Goal: Task Accomplishment & Management: Use online tool/utility

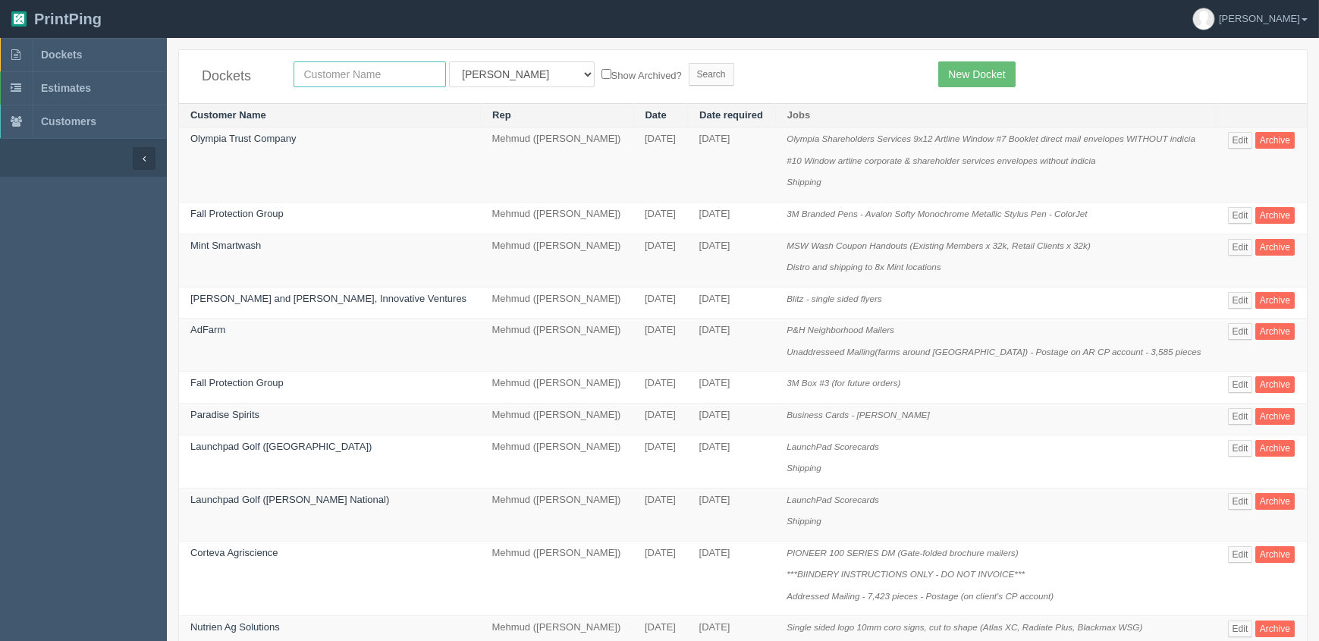
click at [345, 74] on input "text" at bounding box center [370, 74] width 152 height 26
type input "kinetic"
click at [689, 63] on input "Search" at bounding box center [712, 74] width 46 height 23
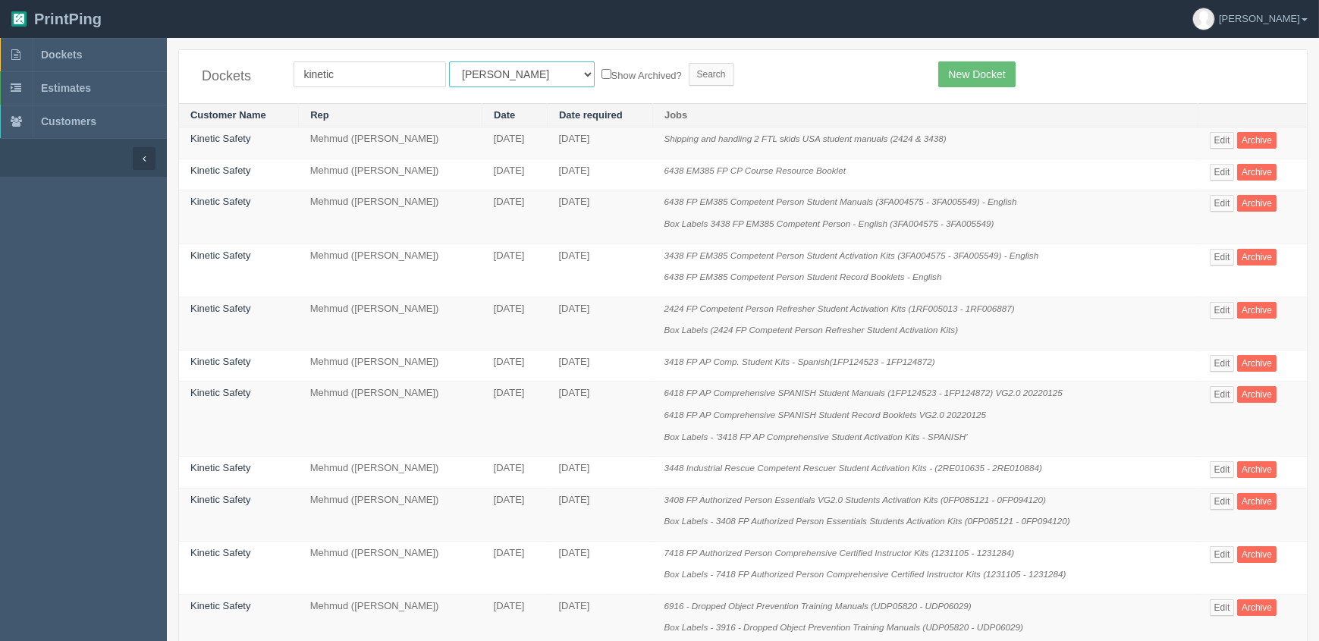
click at [463, 80] on select "All Users Ali Ali Test 1 Aly Amy Ankit Arif Brandon Dan France Greg Jim Mark Ma…" at bounding box center [522, 74] width 146 height 26
select select "8"
click at [449, 61] on select "All Users Ali Ali Test 1 Aly Amy Ankit Arif Brandon Dan France Greg Jim Mark Ma…" at bounding box center [522, 74] width 146 height 26
click at [689, 73] on input "Search" at bounding box center [712, 74] width 46 height 23
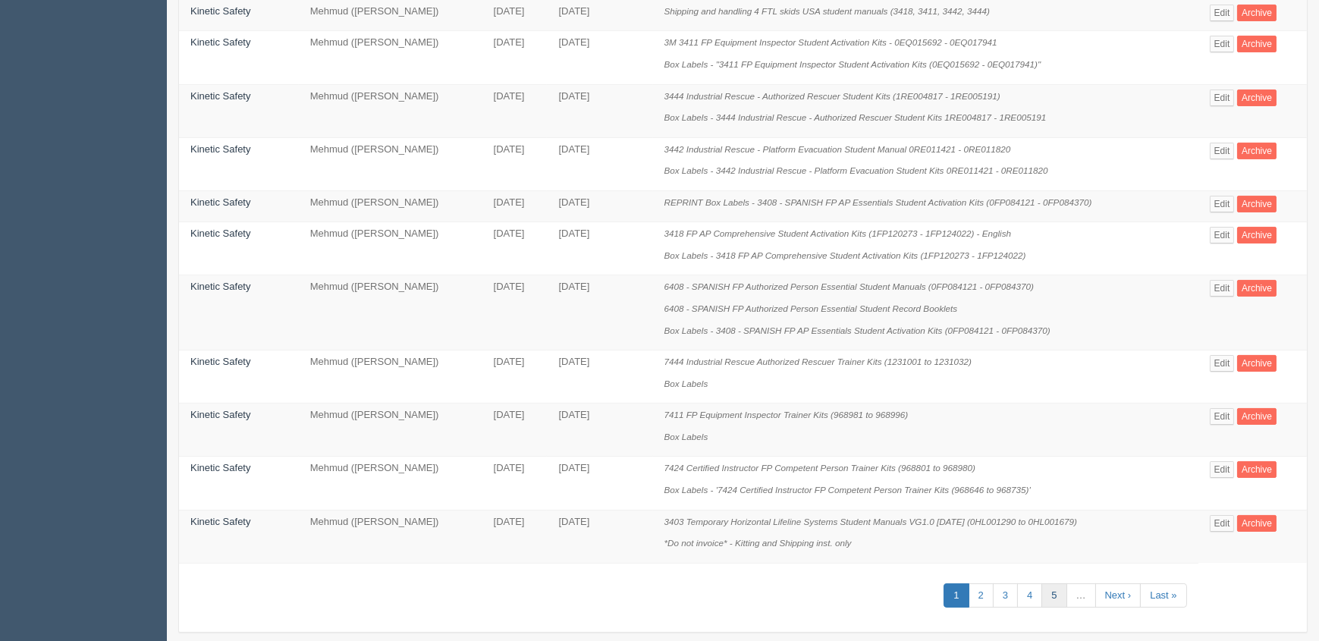
scroll to position [801, 0]
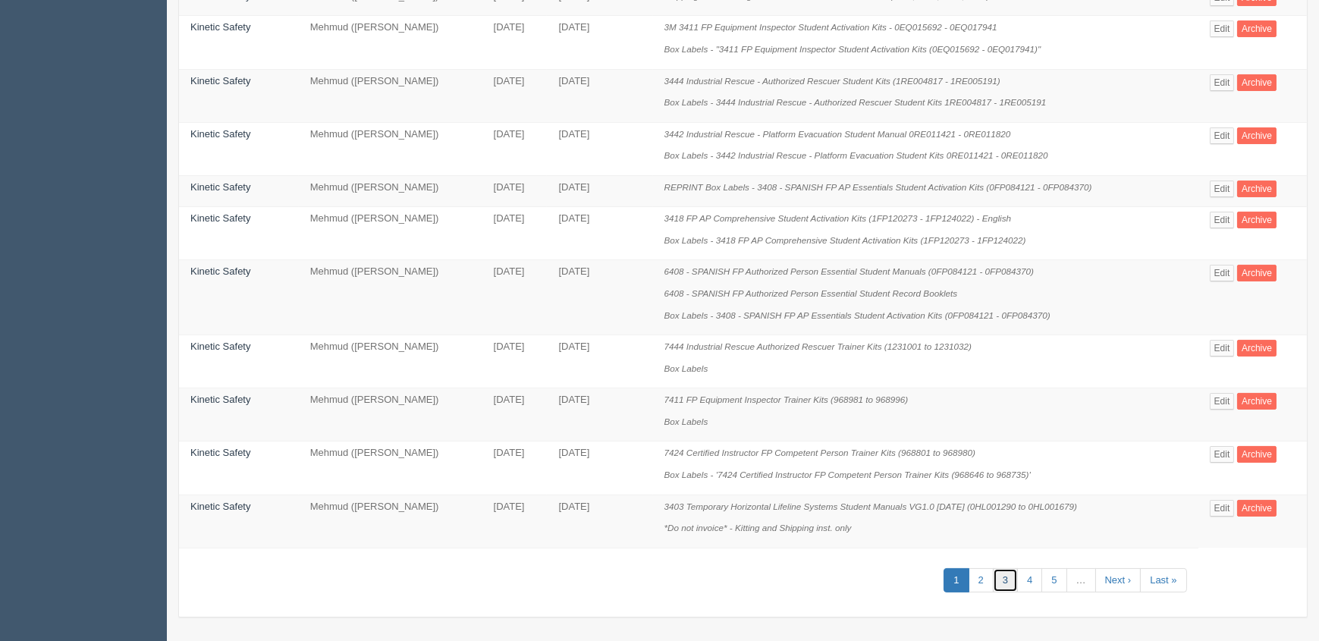
click at [1016, 577] on link "3" at bounding box center [1005, 580] width 25 height 25
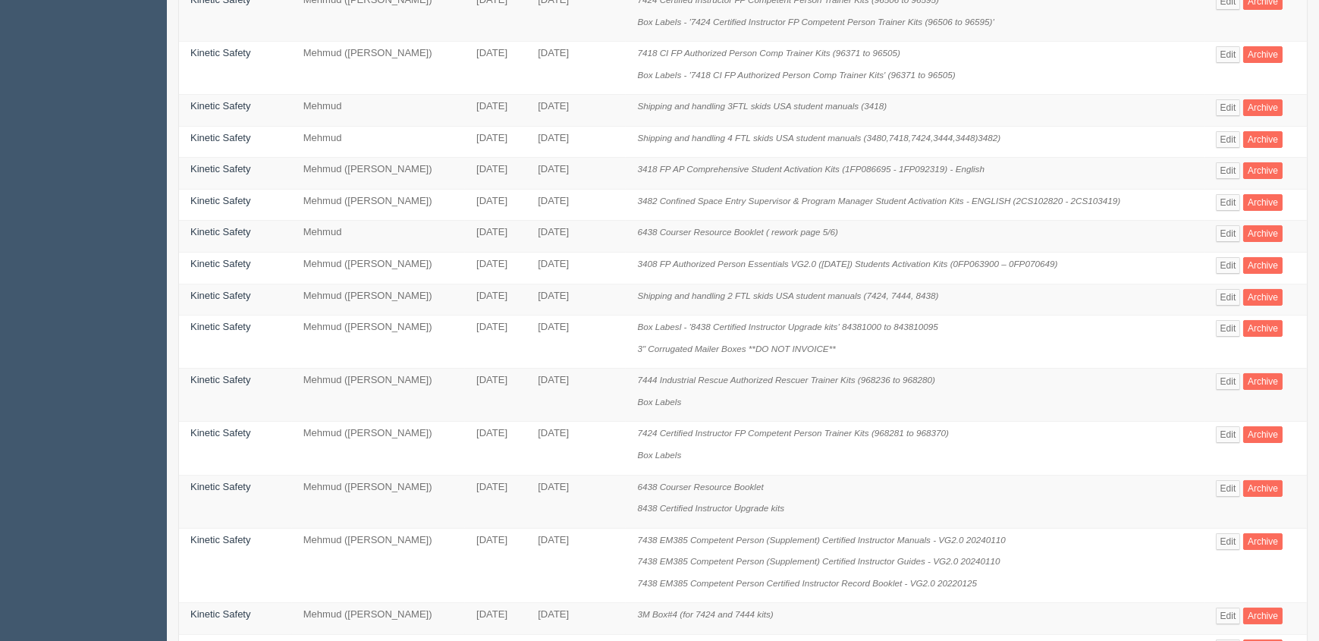
scroll to position [628, 0]
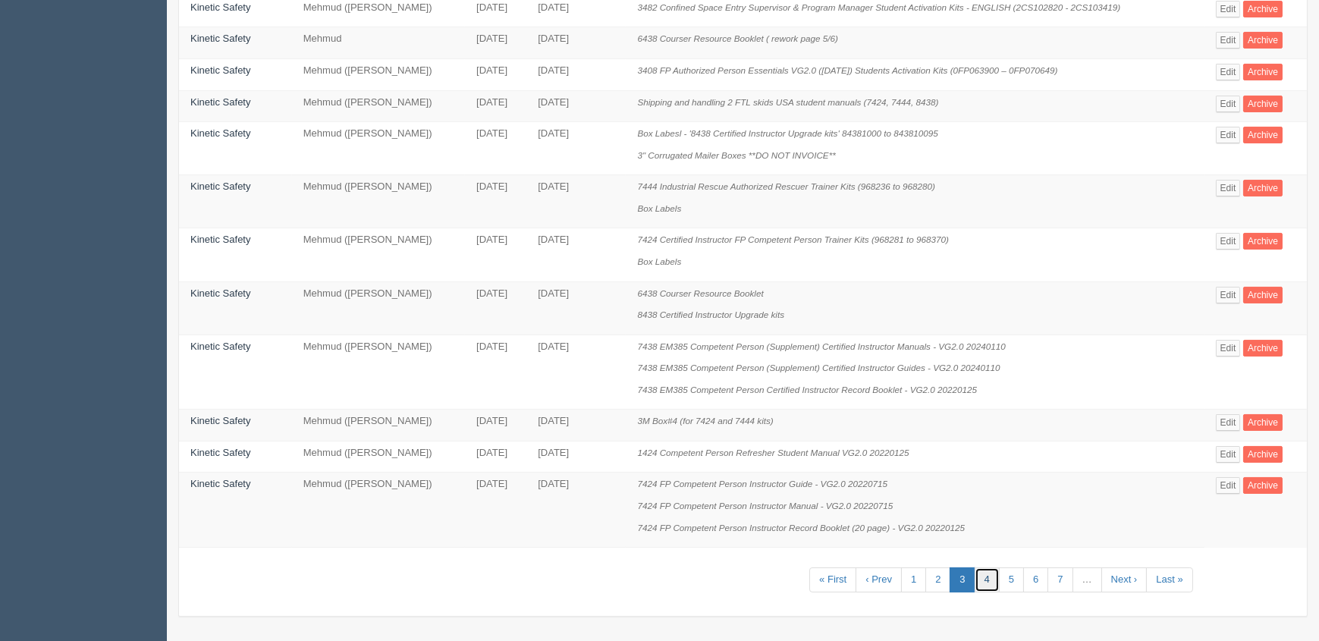
click at [989, 583] on link "4" at bounding box center [987, 580] width 25 height 25
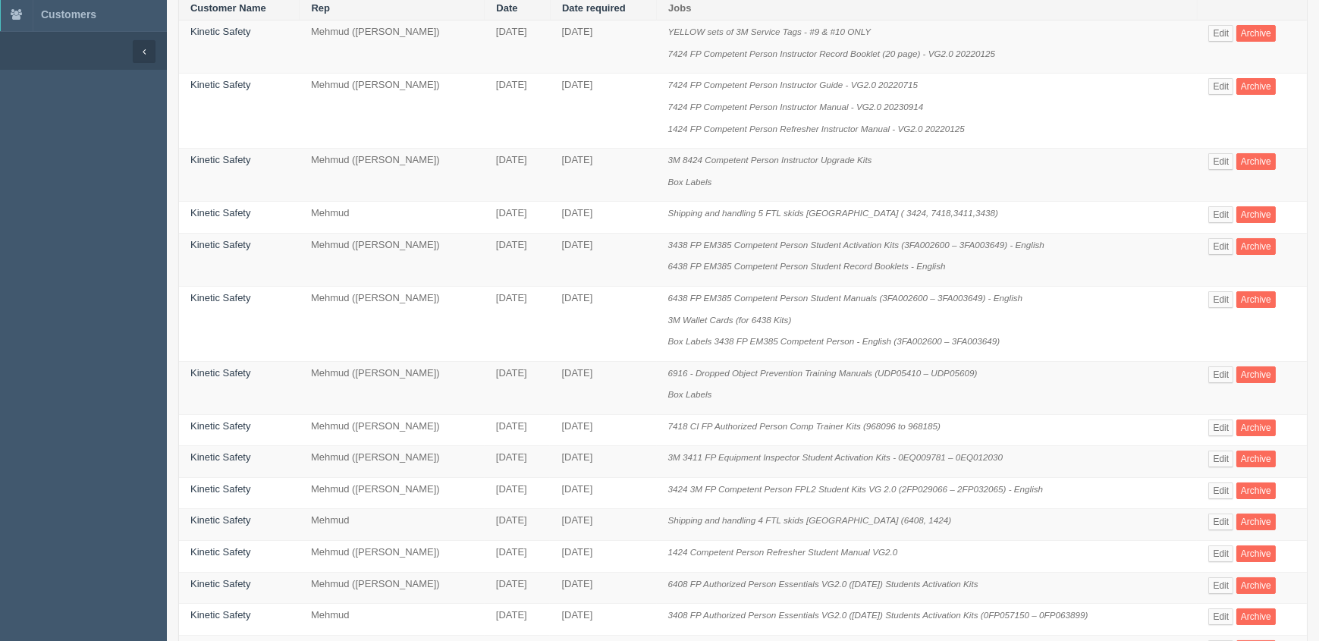
scroll to position [671, 0]
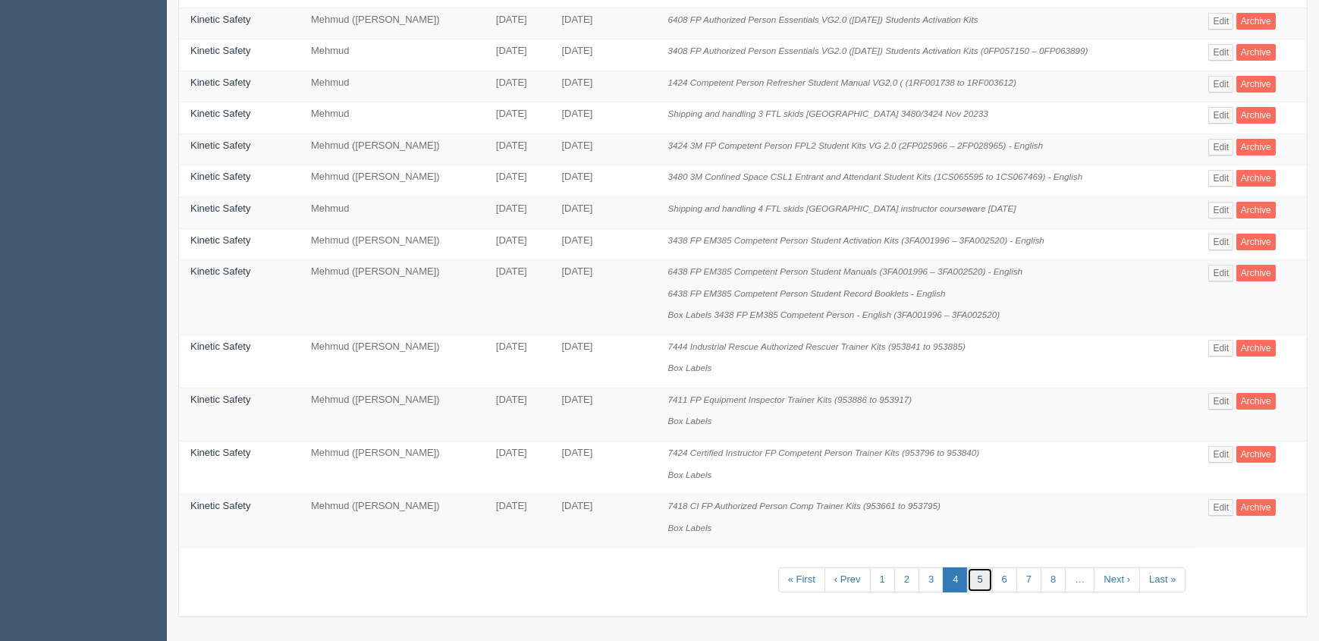
click at [992, 577] on link "5" at bounding box center [979, 580] width 25 height 25
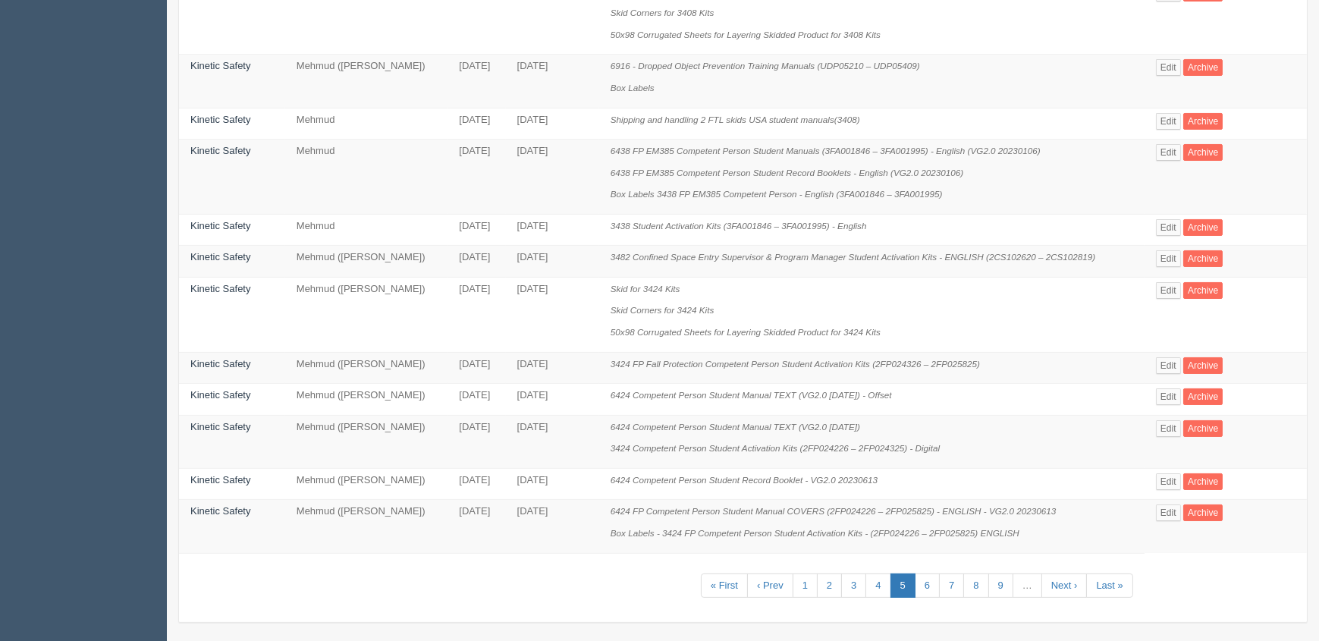
scroll to position [766, 0]
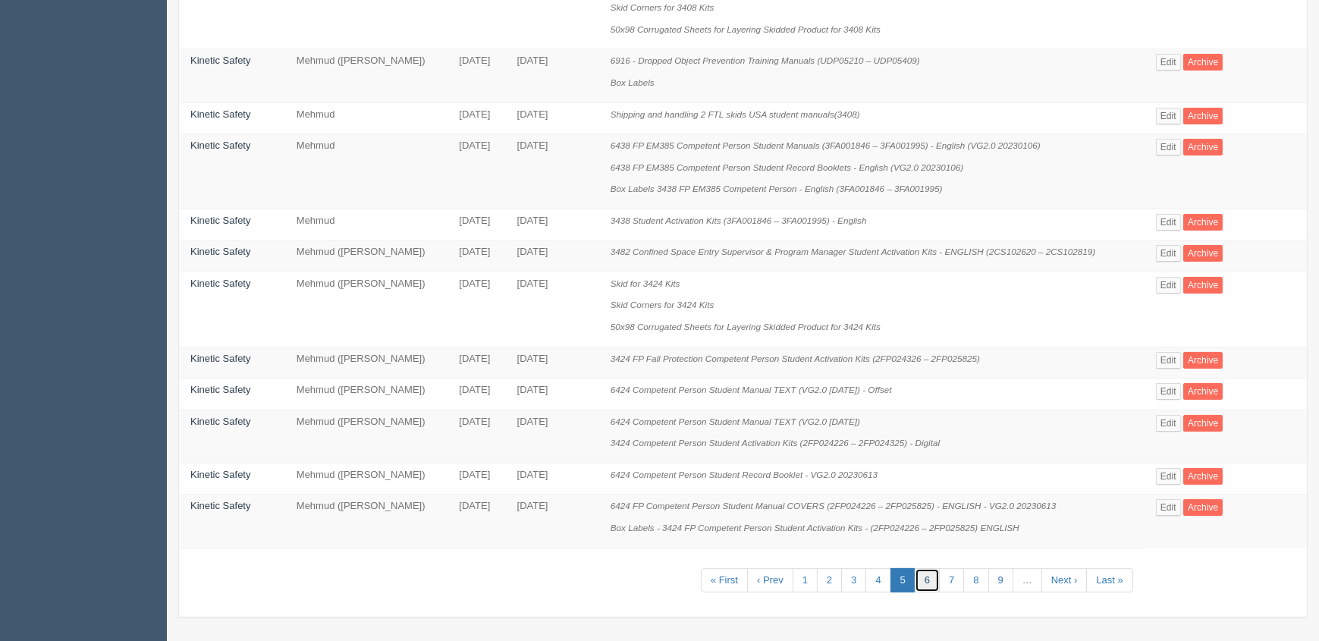
click at [929, 578] on link "6" at bounding box center [927, 580] width 25 height 25
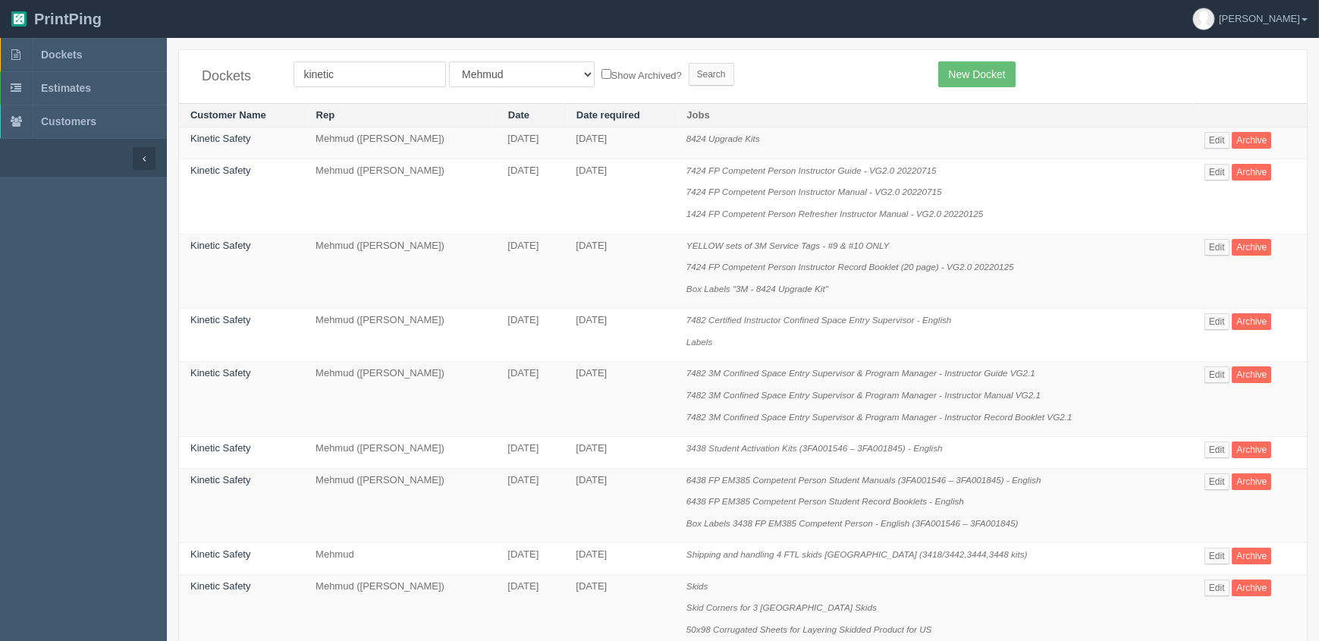
scroll to position [888, 0]
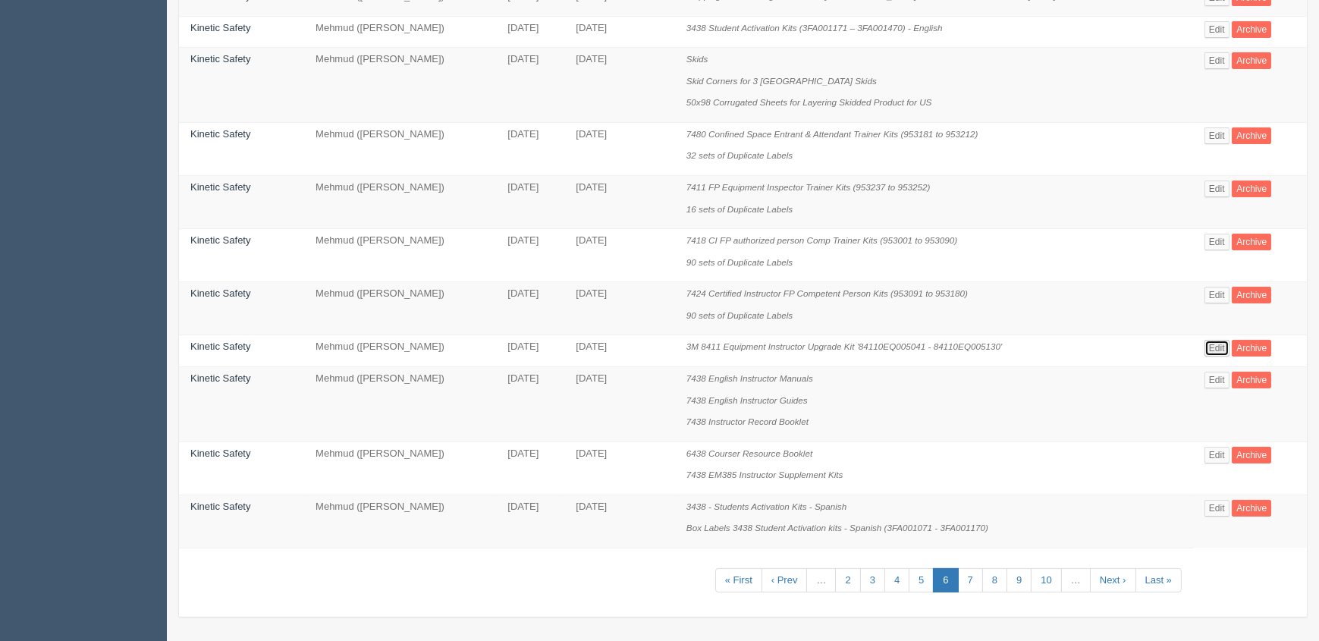
click at [1221, 344] on link "Edit" at bounding box center [1217, 348] width 25 height 17
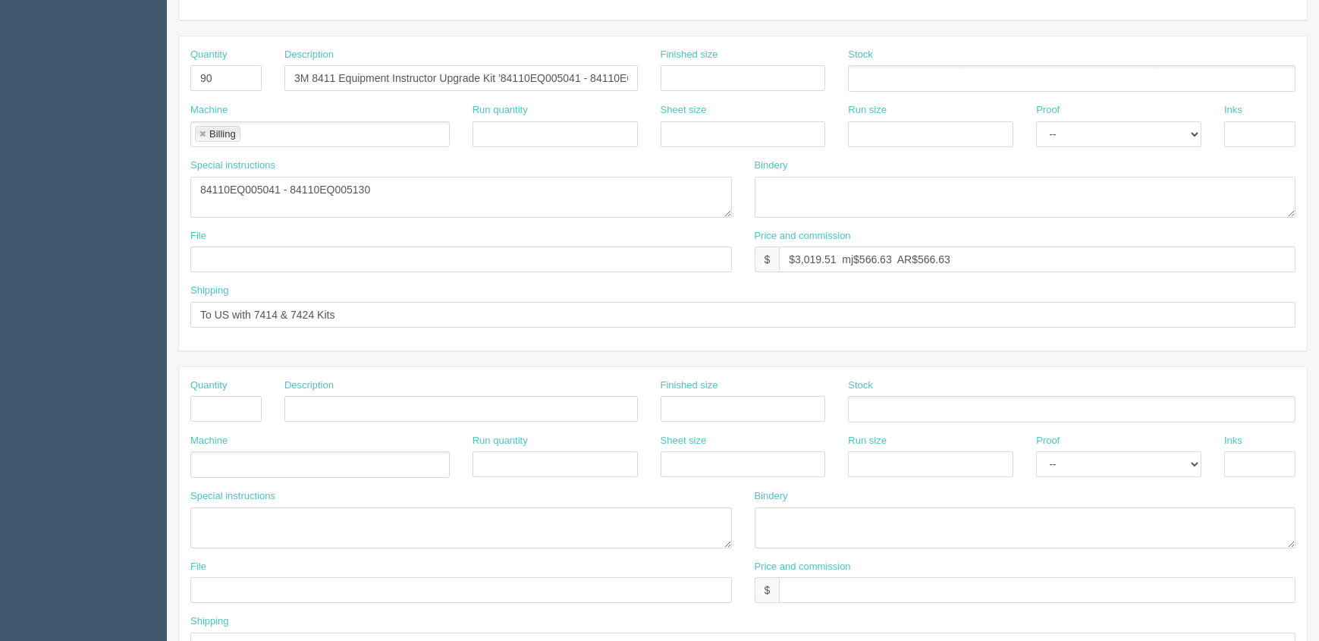
scroll to position [137, 0]
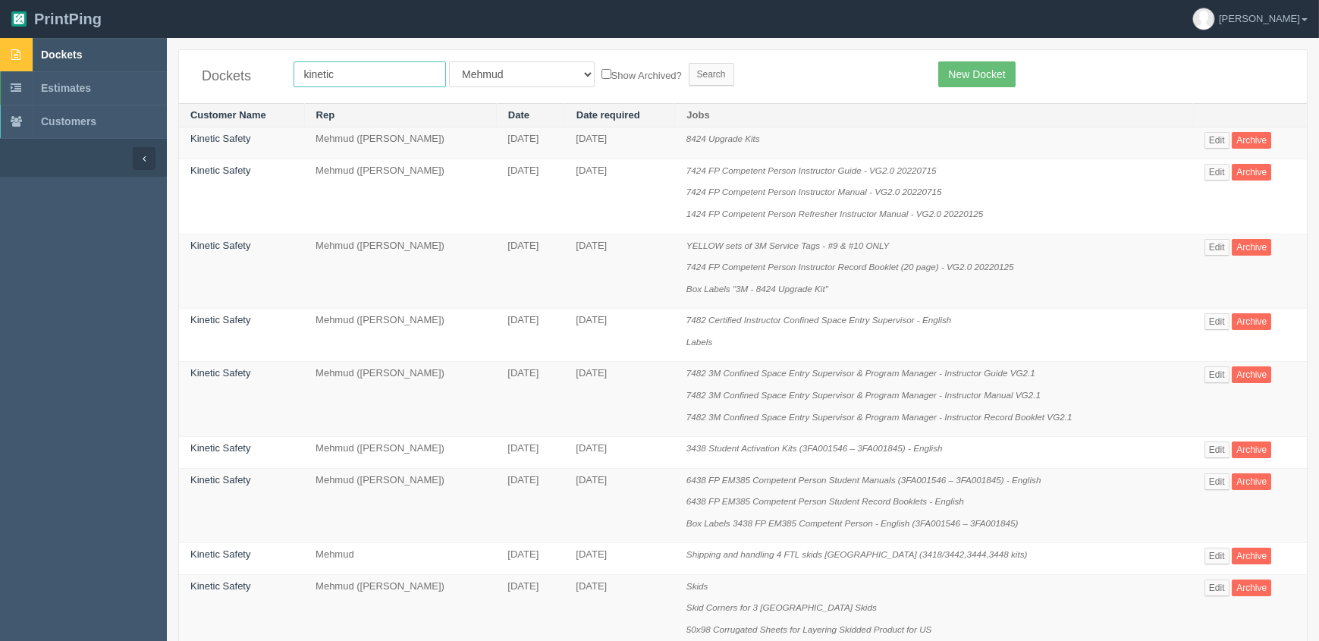
drag, startPoint x: 368, startPoint y: 83, endPoint x: 162, endPoint y: 58, distance: 207.8
type input "fall"
click at [689, 63] on input "Search" at bounding box center [712, 74] width 46 height 23
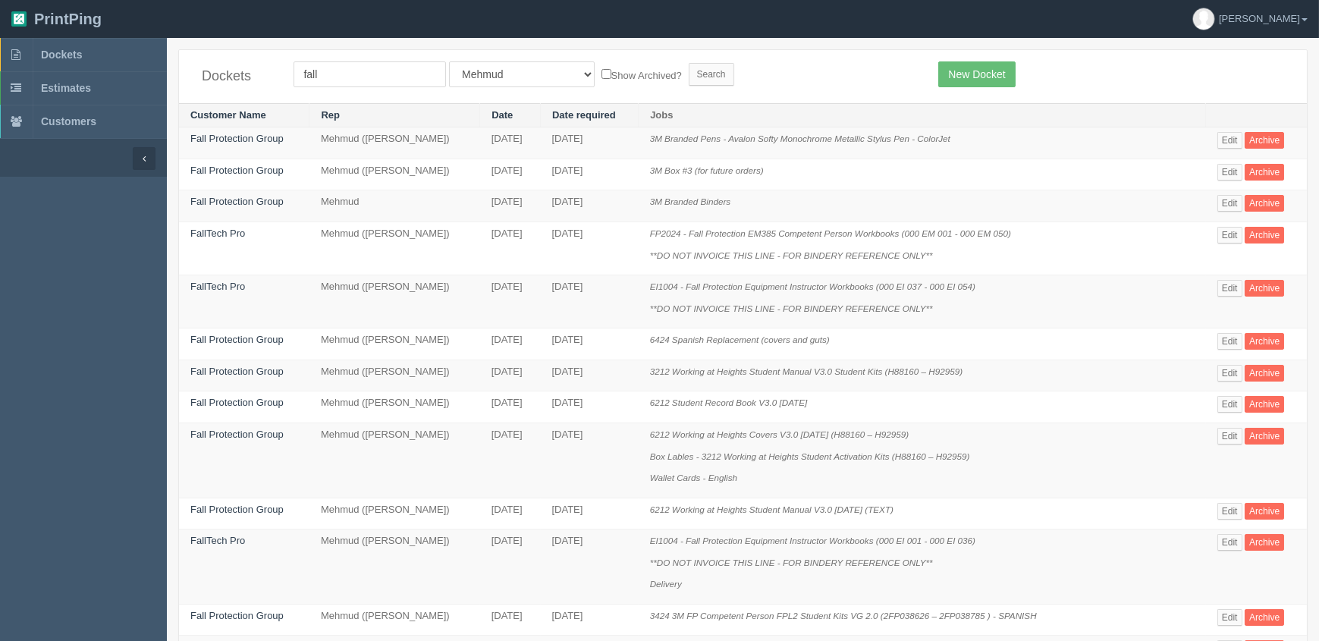
click at [786, 83] on form "fall All Users Ali Ali Test 1 Aly Amy Ankit Arif Brandon Dan France Greg Jim Ma…" at bounding box center [605, 74] width 622 height 26
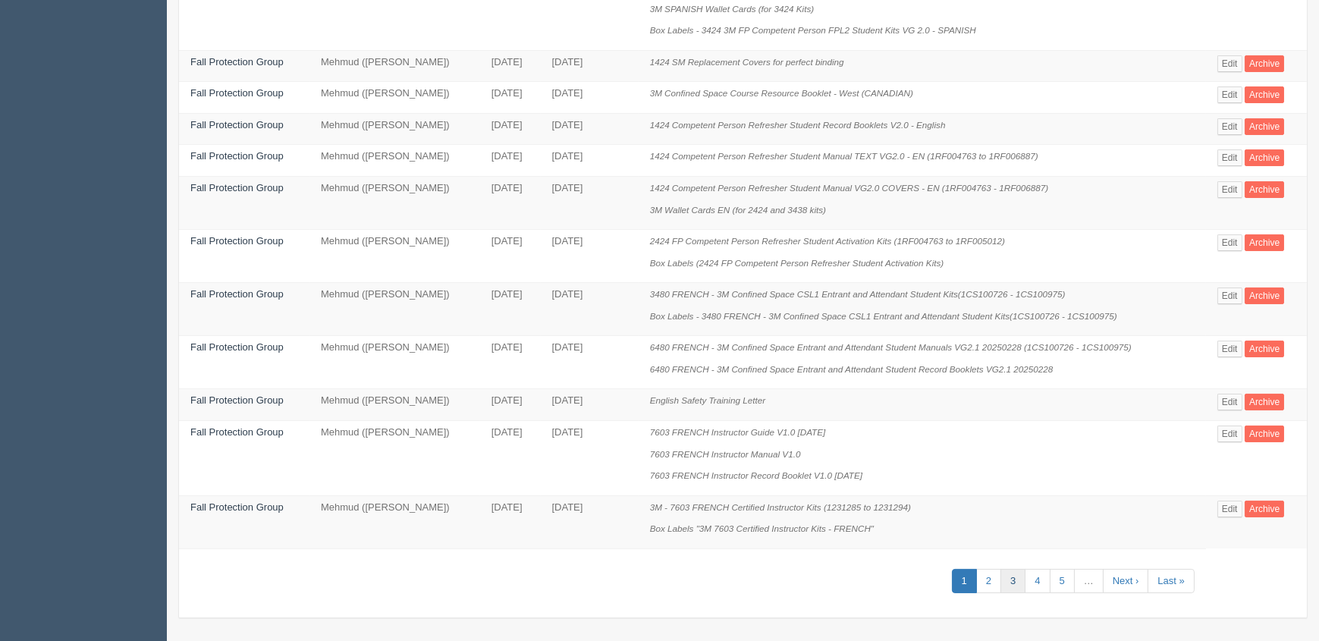
scroll to position [693, 0]
click at [1042, 573] on link "4" at bounding box center [1037, 580] width 25 height 25
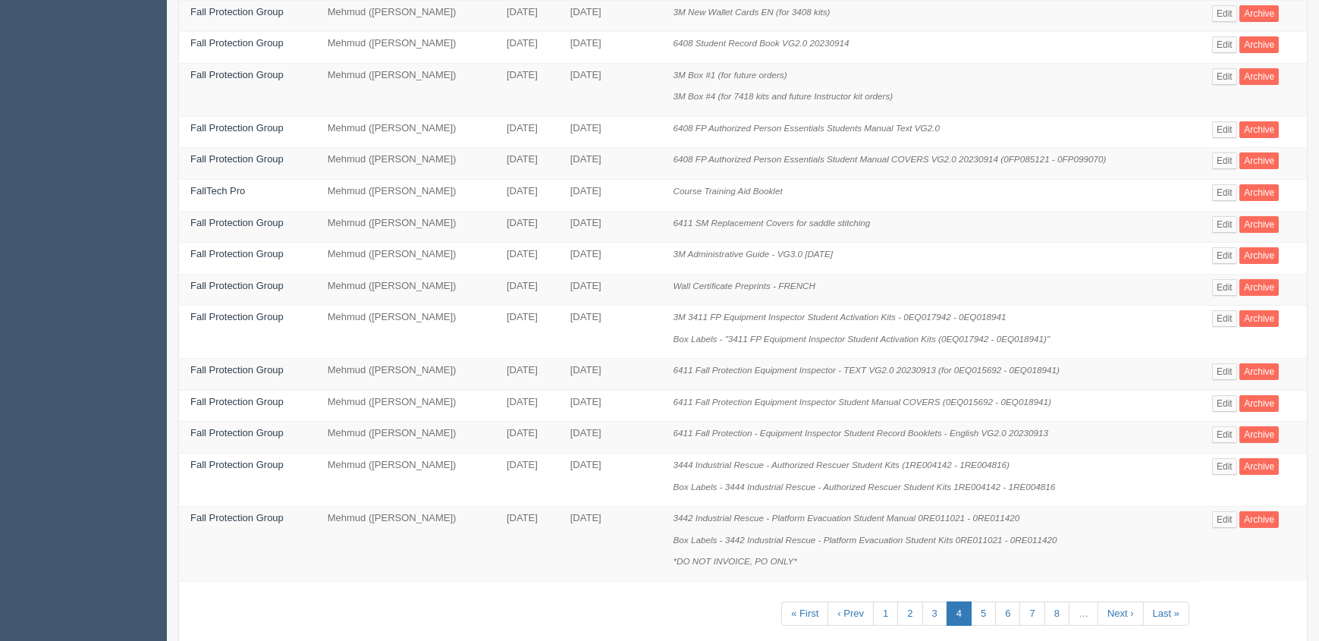
scroll to position [693, 0]
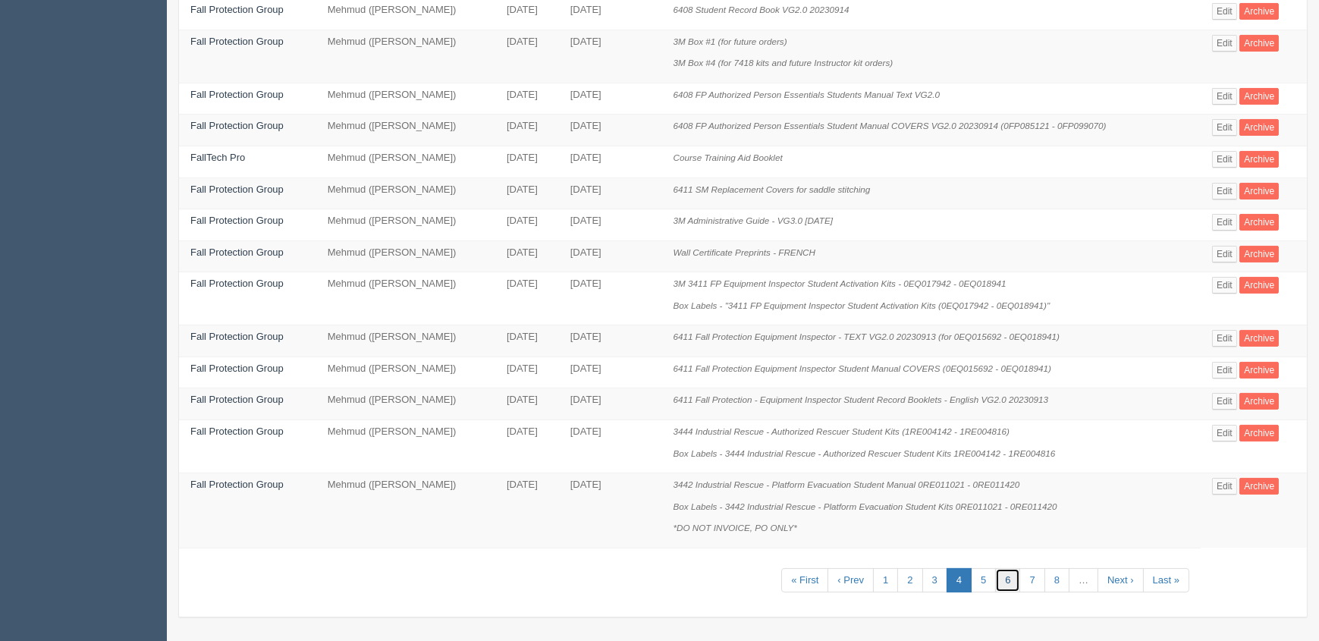
click at [1003, 575] on link "6" at bounding box center [1007, 580] width 25 height 25
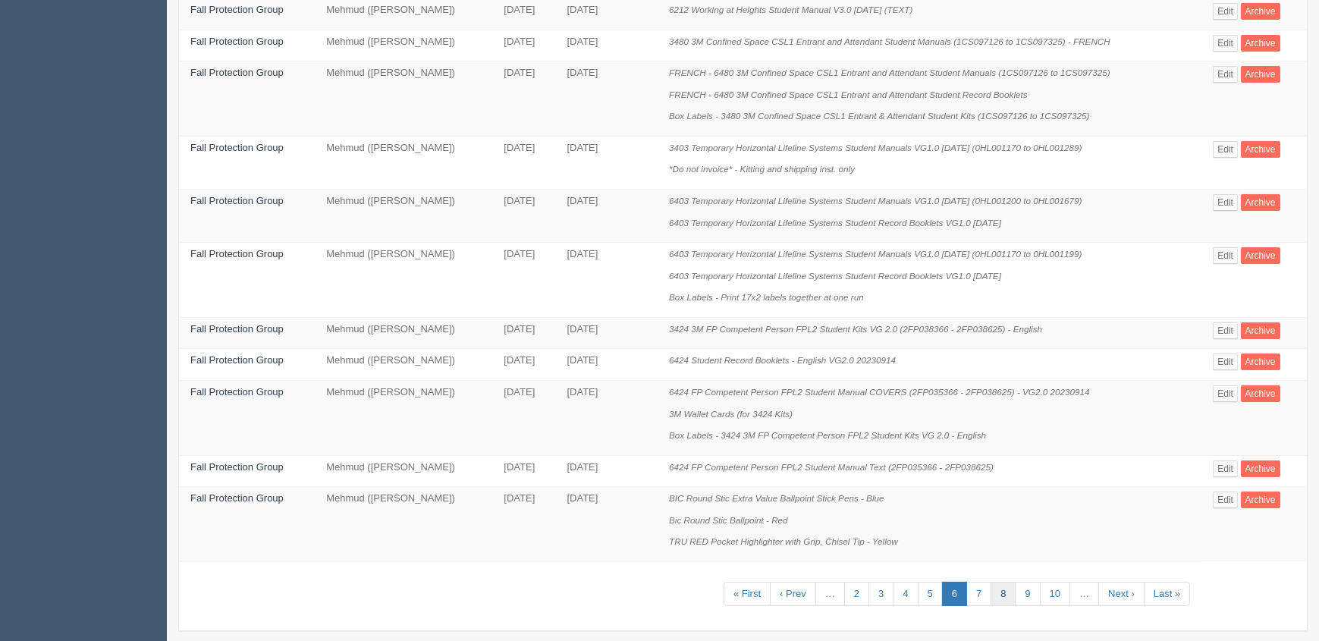
scroll to position [888, 0]
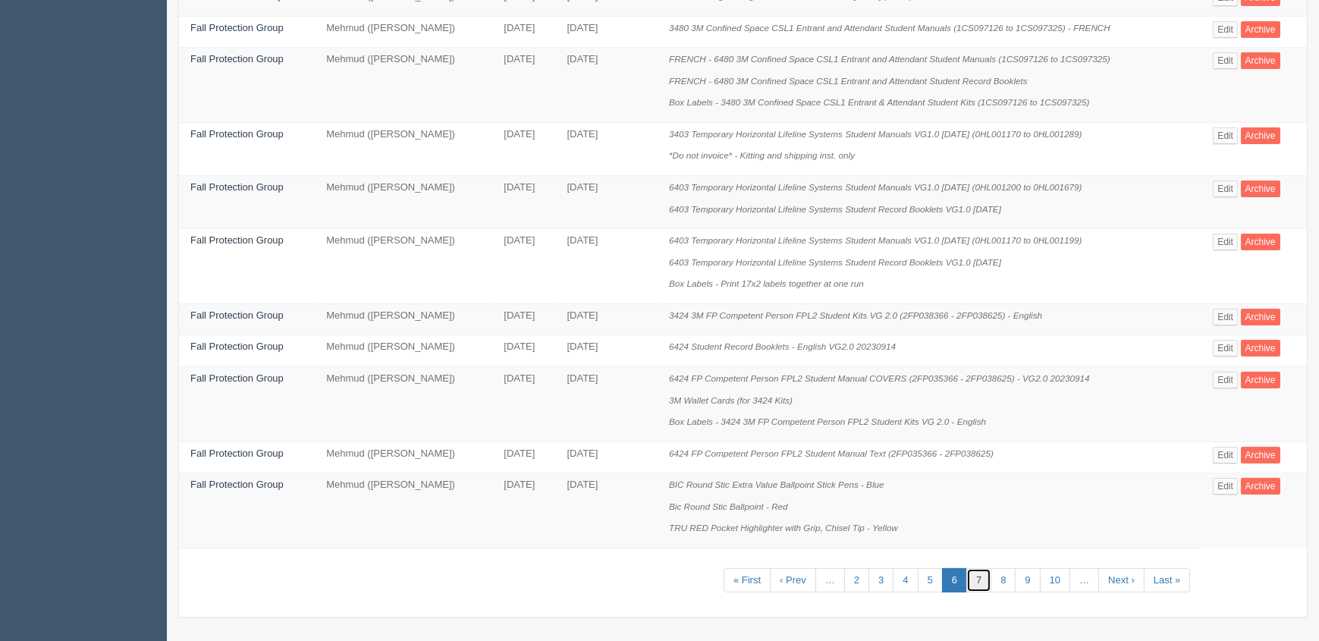
click at [986, 570] on link "7" at bounding box center [979, 580] width 25 height 25
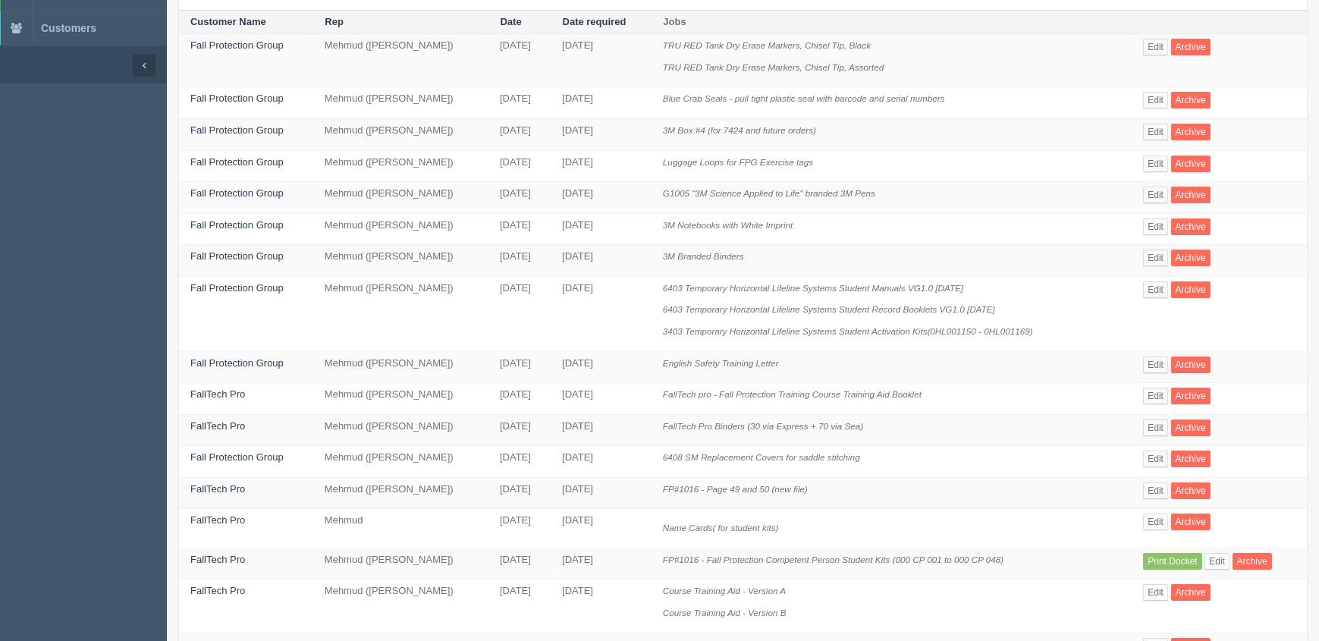
scroll to position [527, 0]
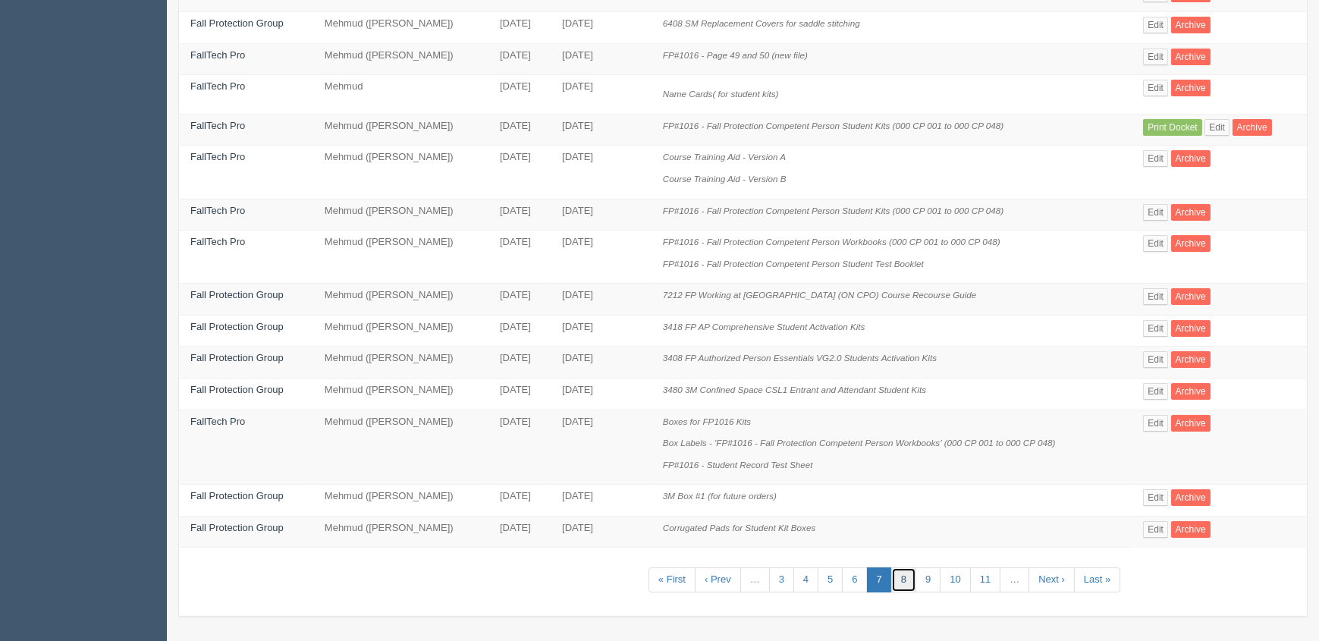
click at [907, 583] on link "8" at bounding box center [903, 580] width 25 height 25
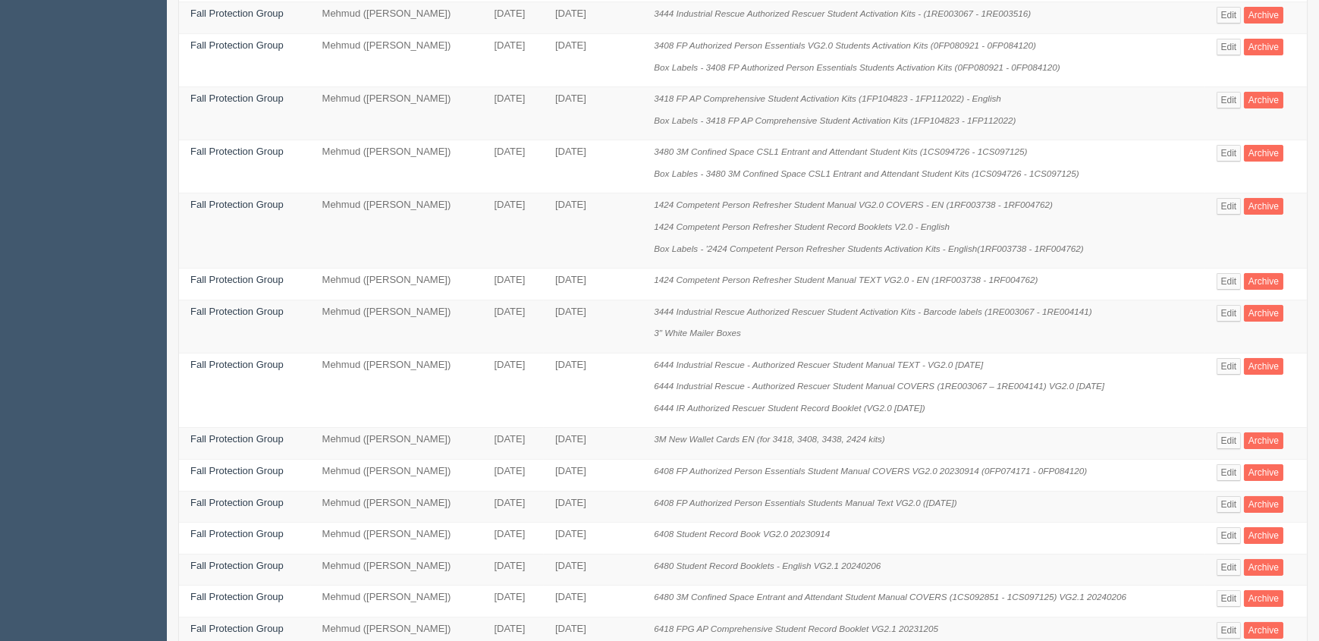
scroll to position [693, 0]
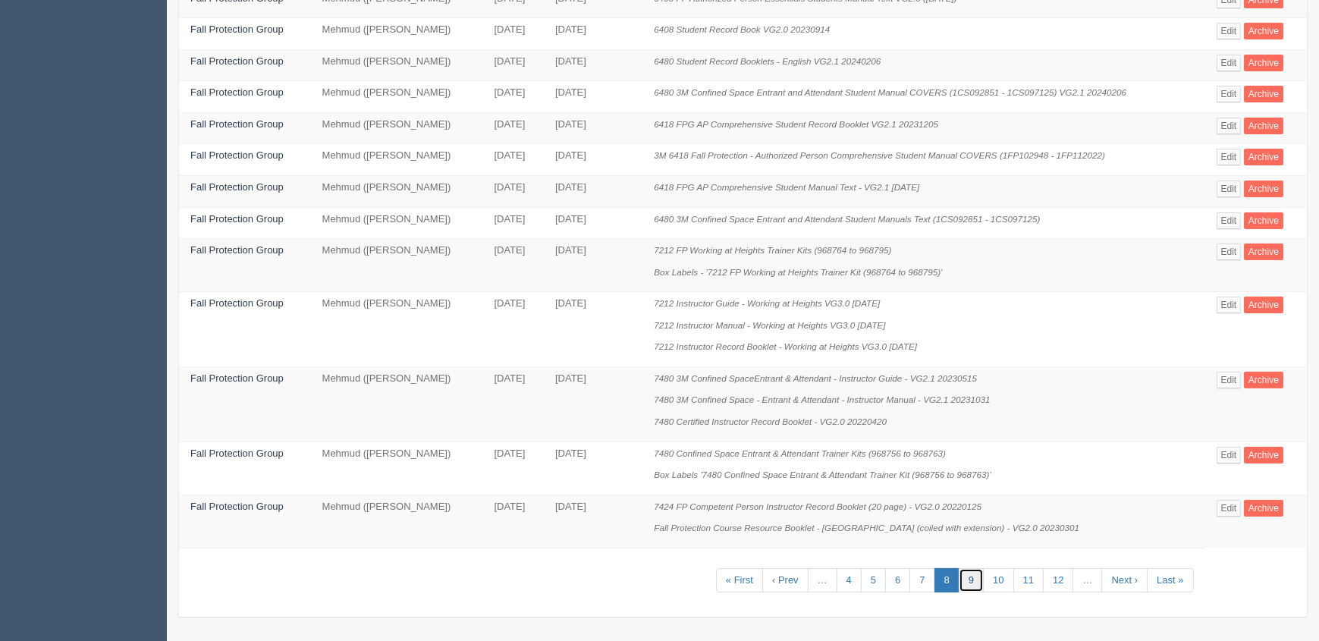
click at [975, 573] on link "9" at bounding box center [971, 580] width 25 height 25
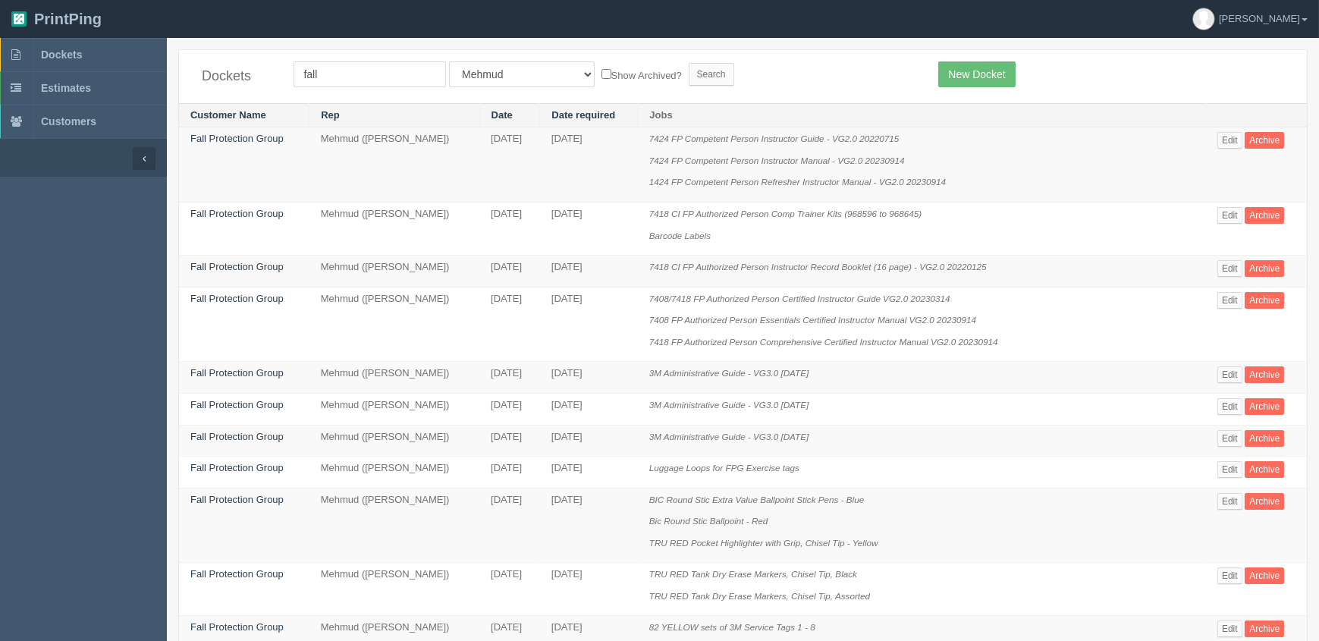
scroll to position [628, 0]
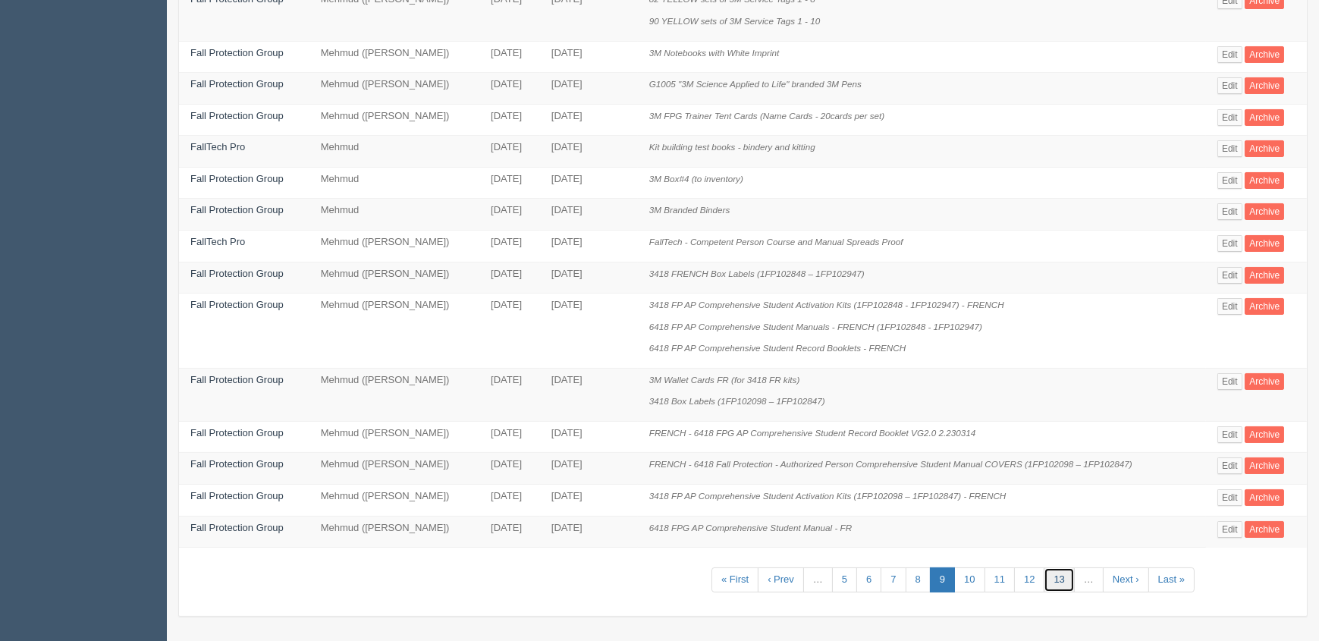
click at [1055, 577] on link "13" at bounding box center [1059, 580] width 30 height 25
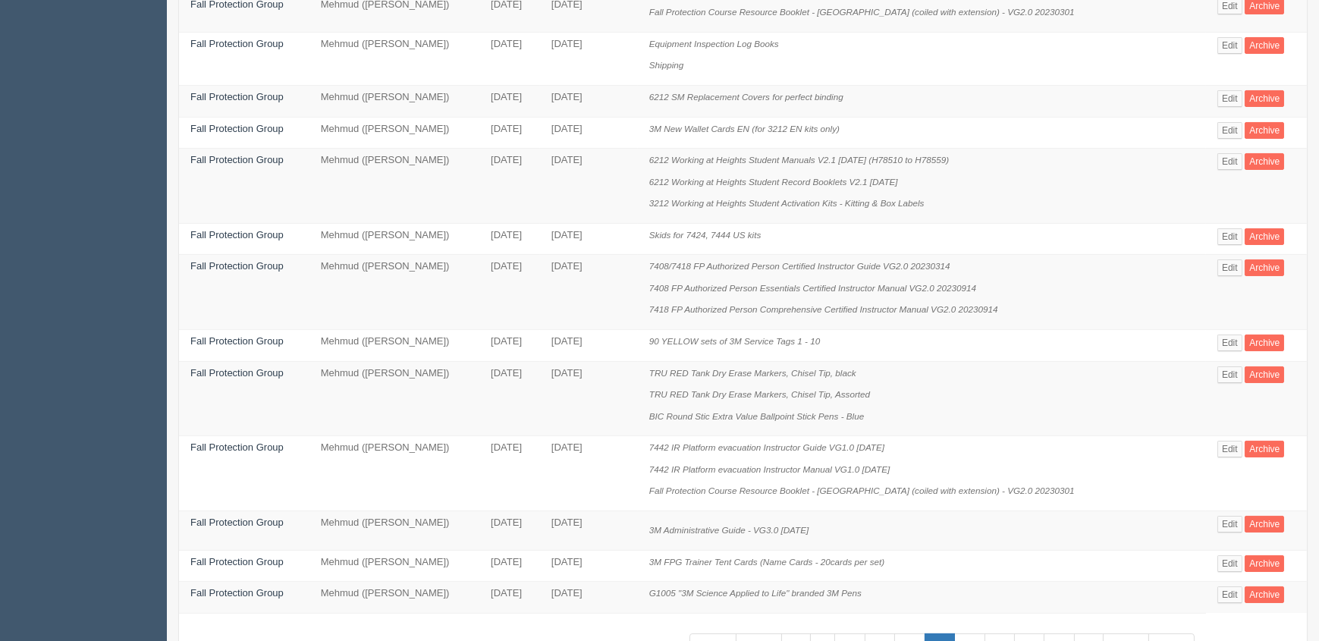
scroll to position [816, 0]
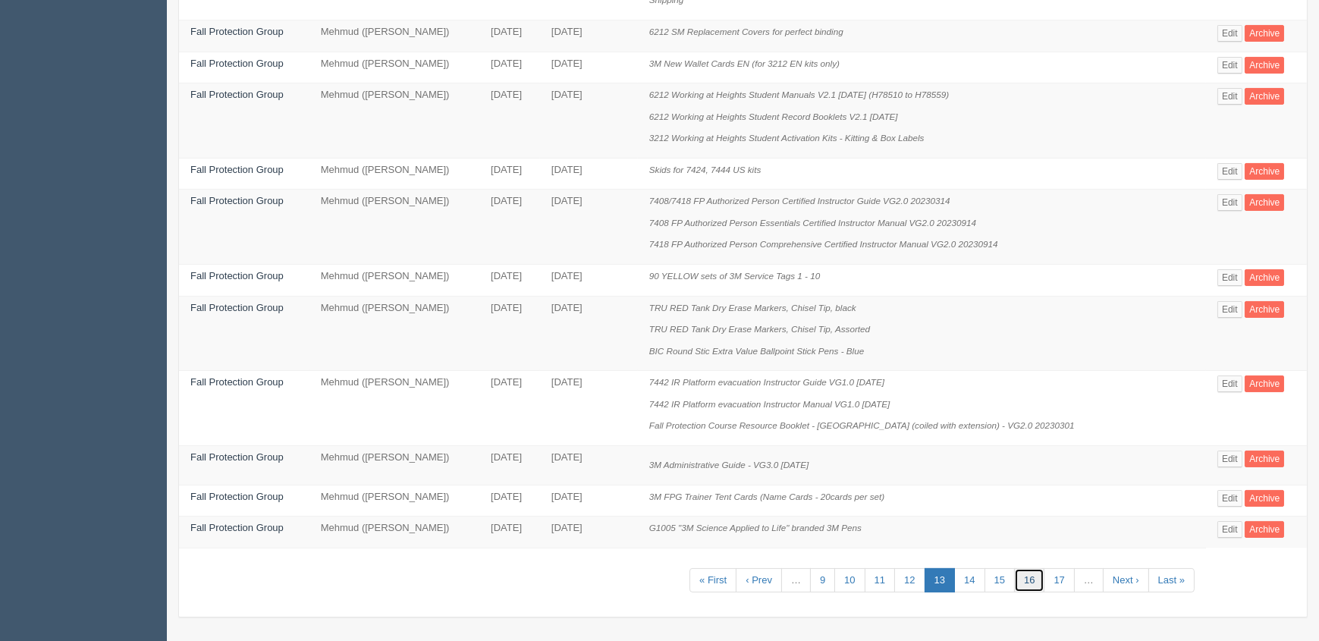
click at [1036, 577] on link "16" at bounding box center [1029, 580] width 30 height 25
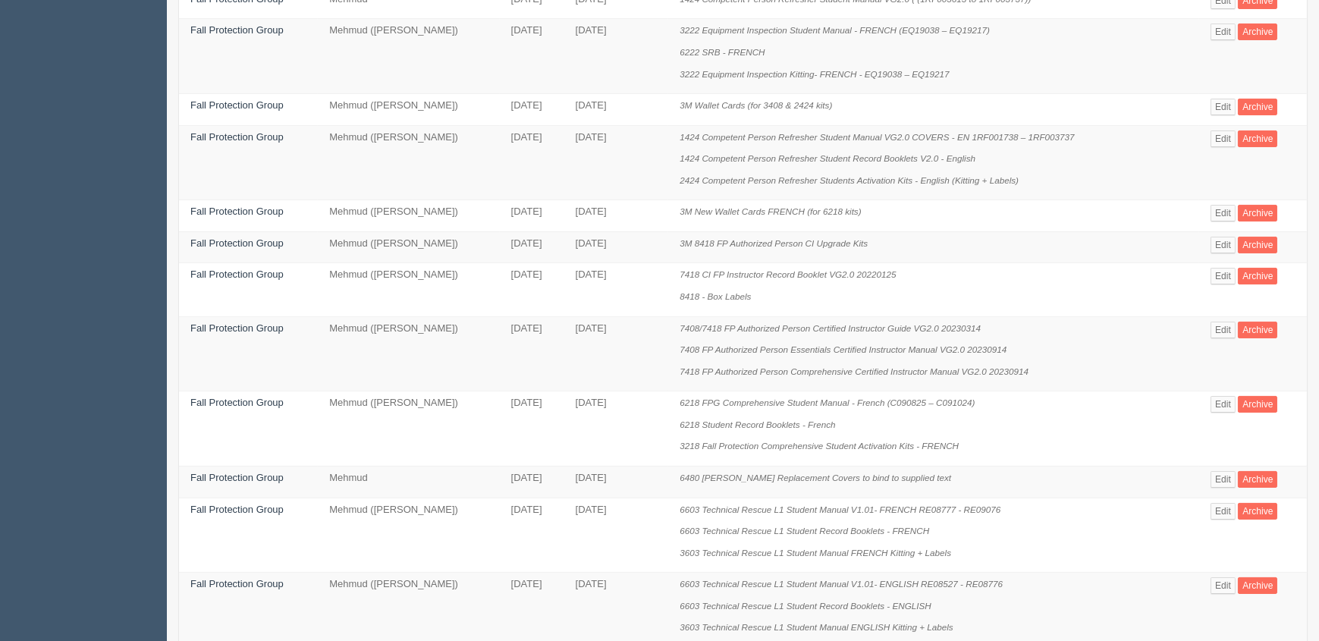
scroll to position [888, 0]
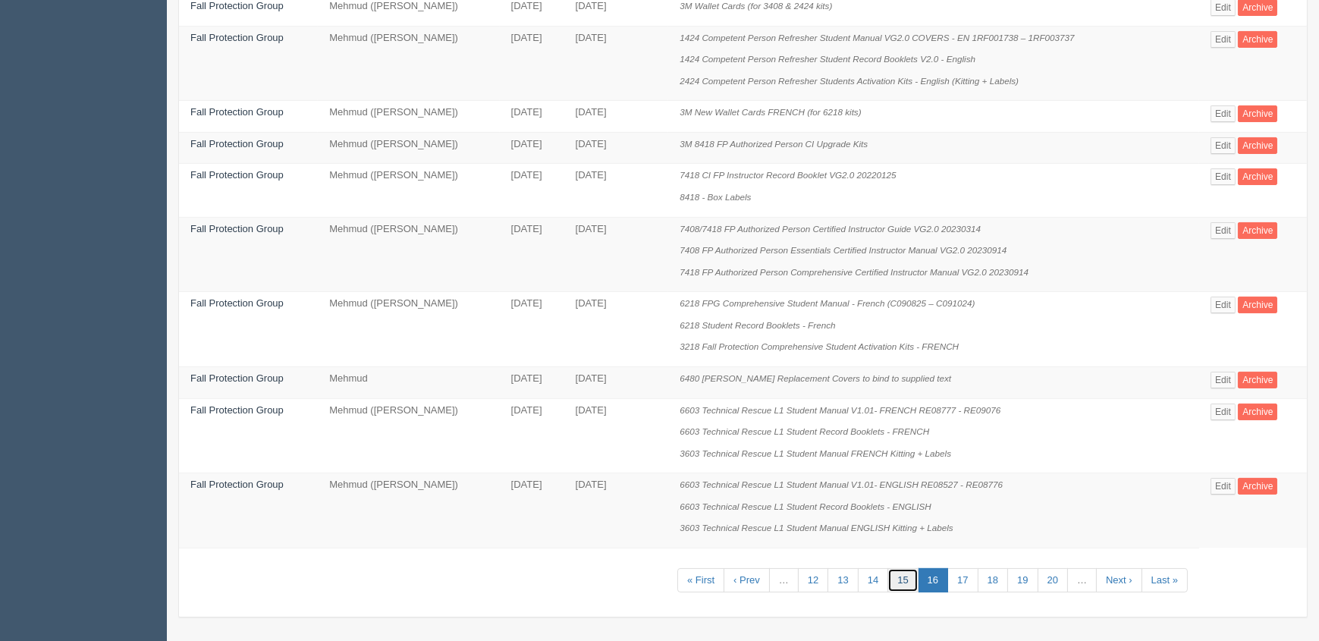
click at [909, 572] on link "15" at bounding box center [903, 580] width 30 height 25
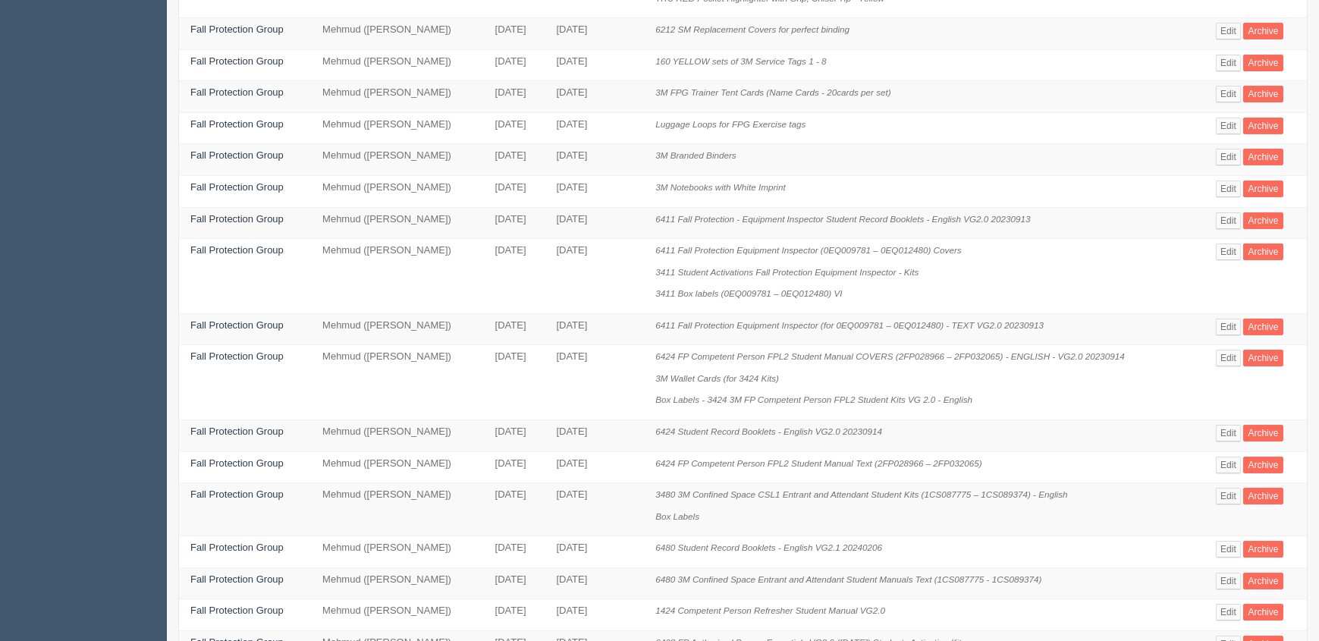
scroll to position [541, 0]
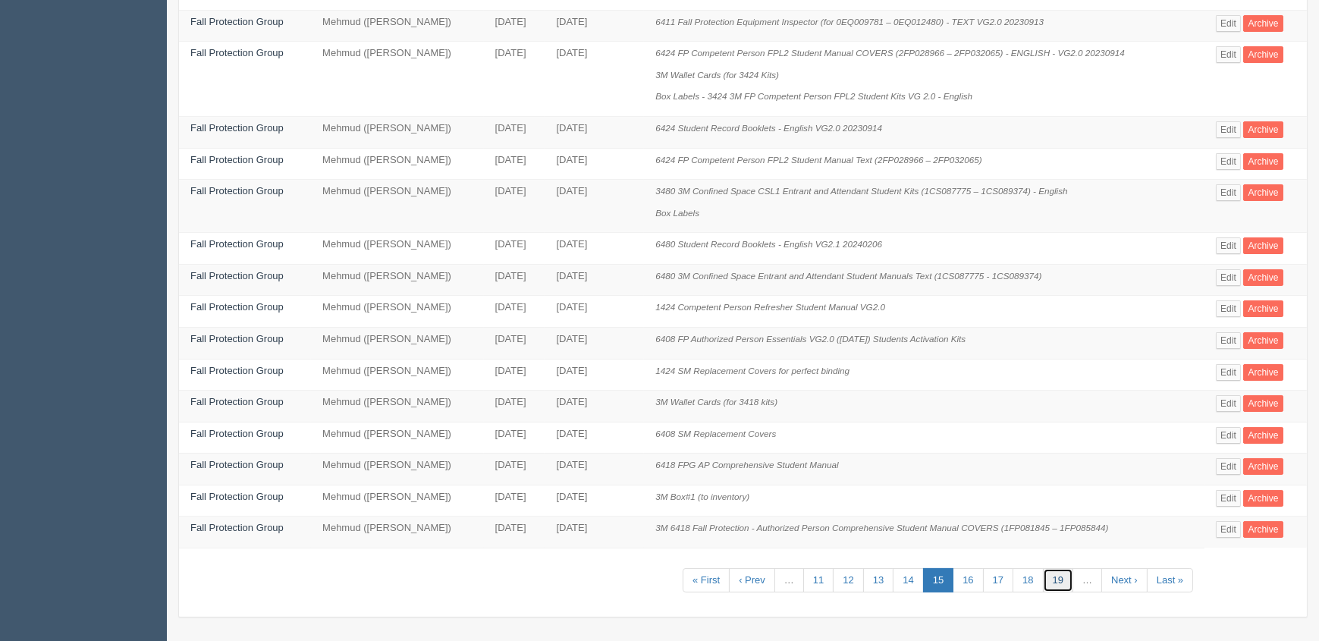
click at [1067, 574] on link "19" at bounding box center [1058, 580] width 30 height 25
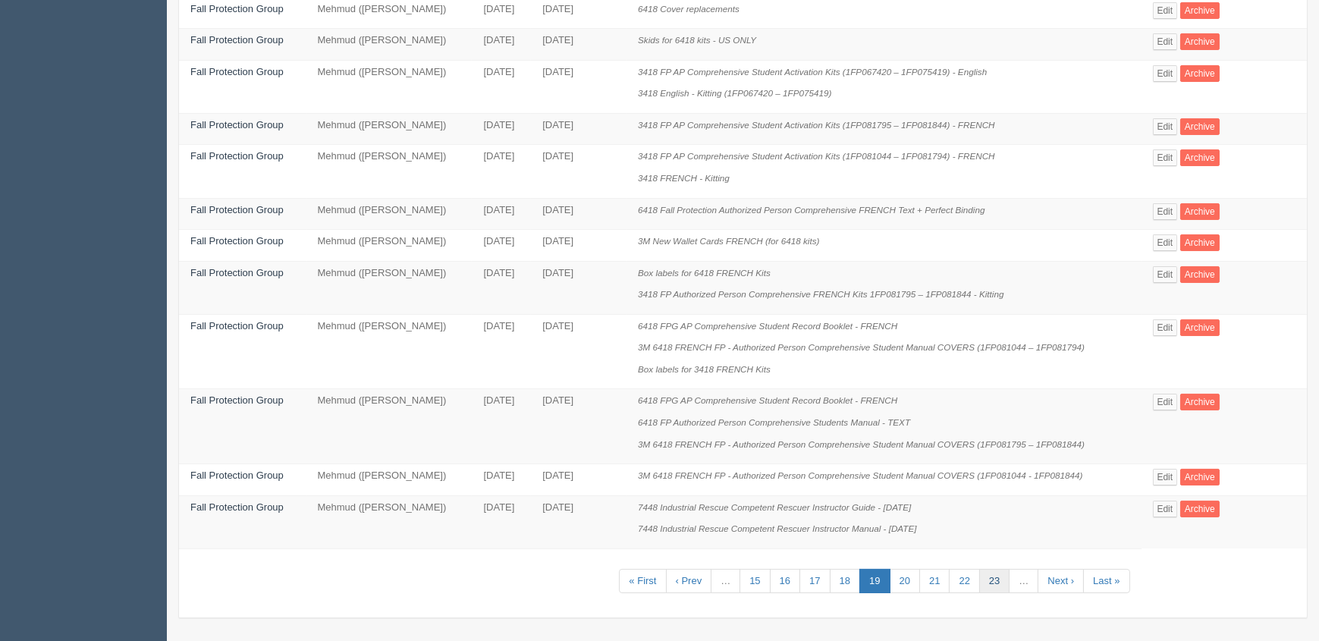
scroll to position [693, 0]
click at [989, 583] on link "23" at bounding box center [994, 580] width 30 height 25
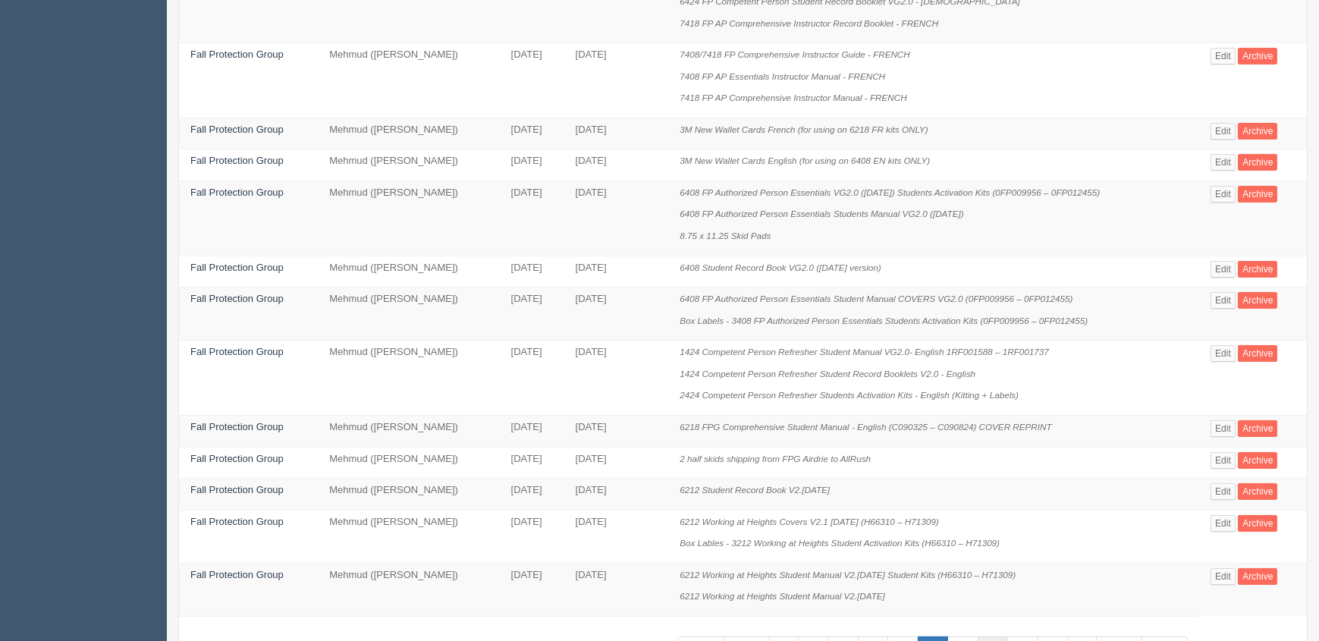
scroll to position [888, 0]
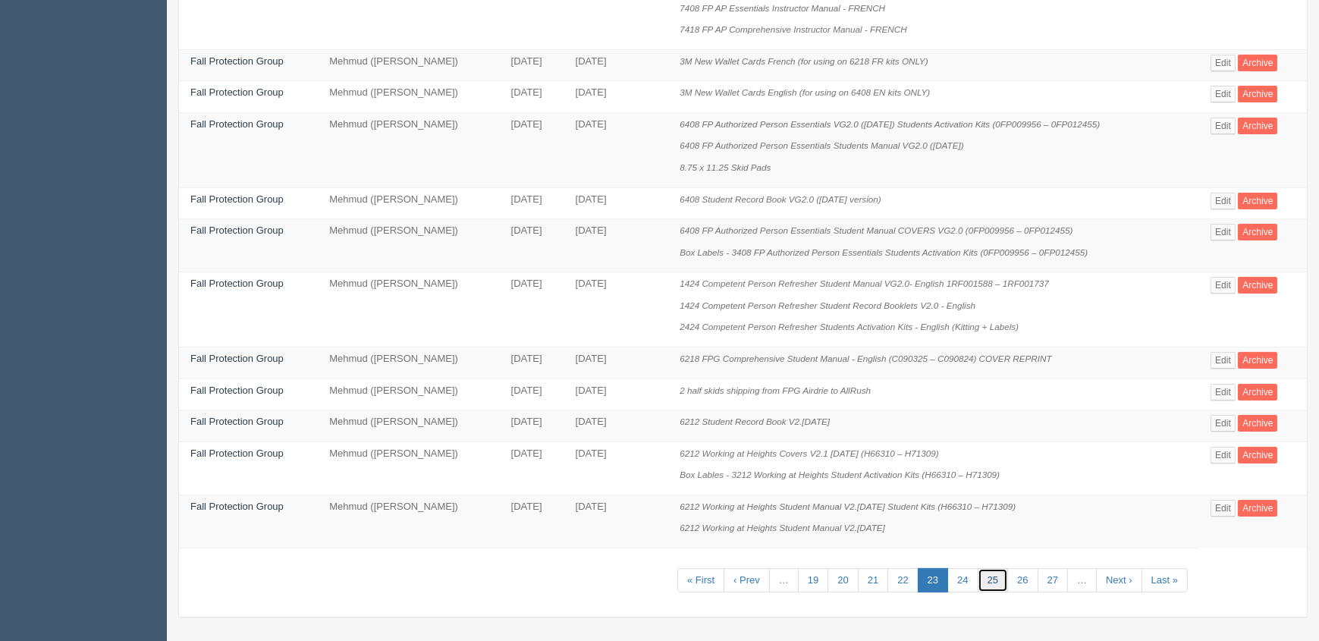
click at [986, 580] on link "25" at bounding box center [993, 580] width 30 height 25
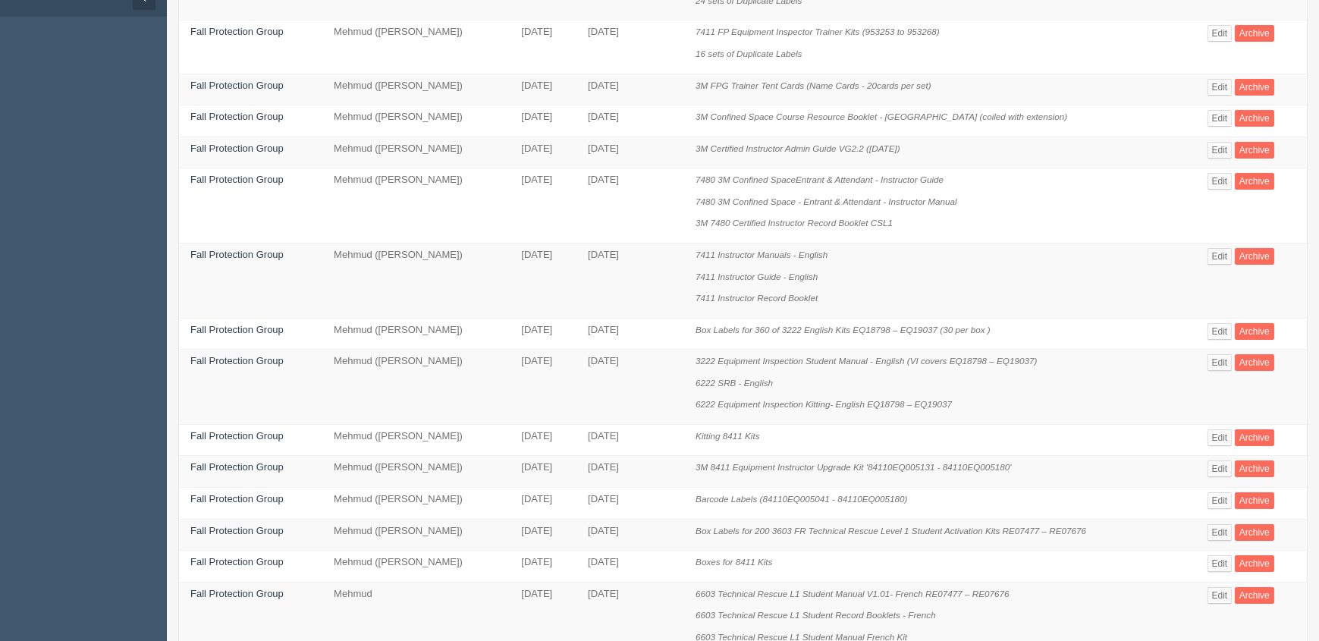
scroll to position [413, 0]
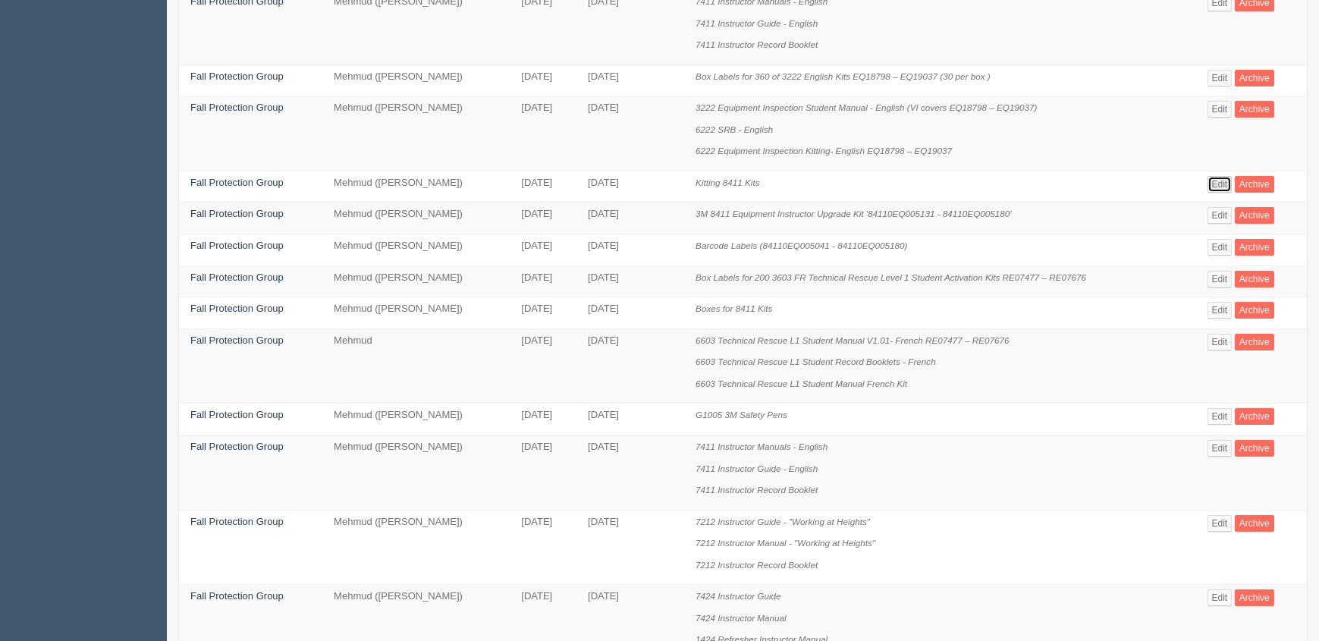
click at [1221, 181] on link "Edit" at bounding box center [1220, 184] width 25 height 17
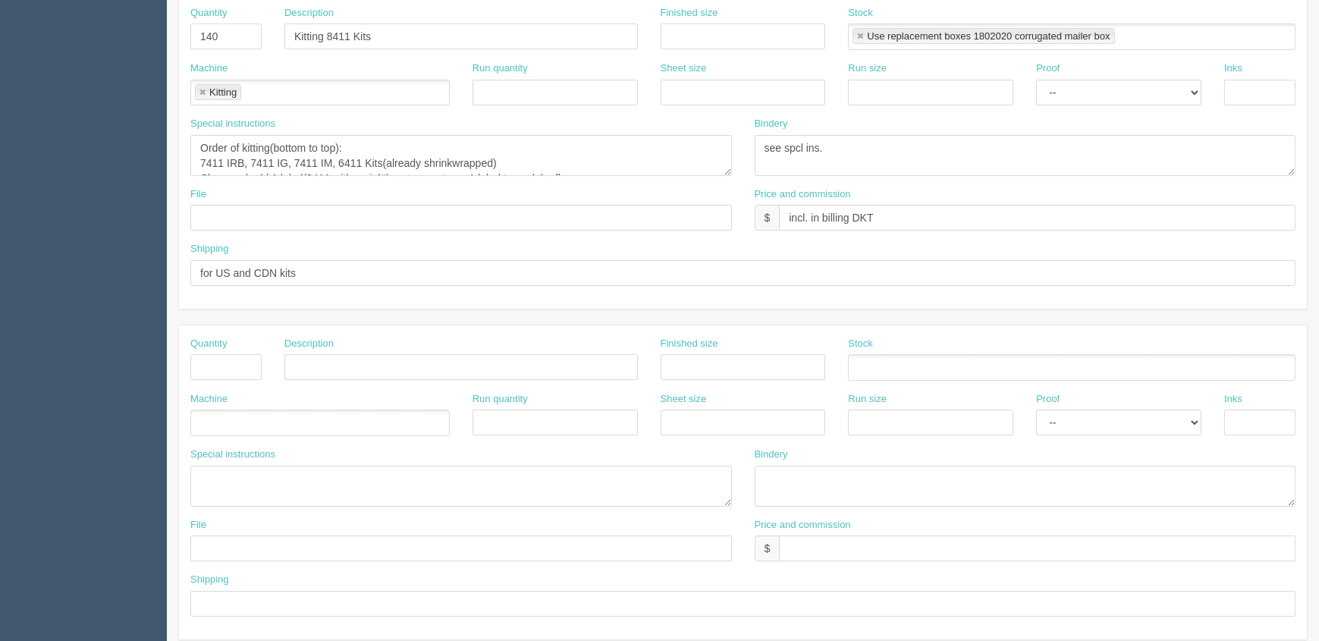
scroll to position [344, 0]
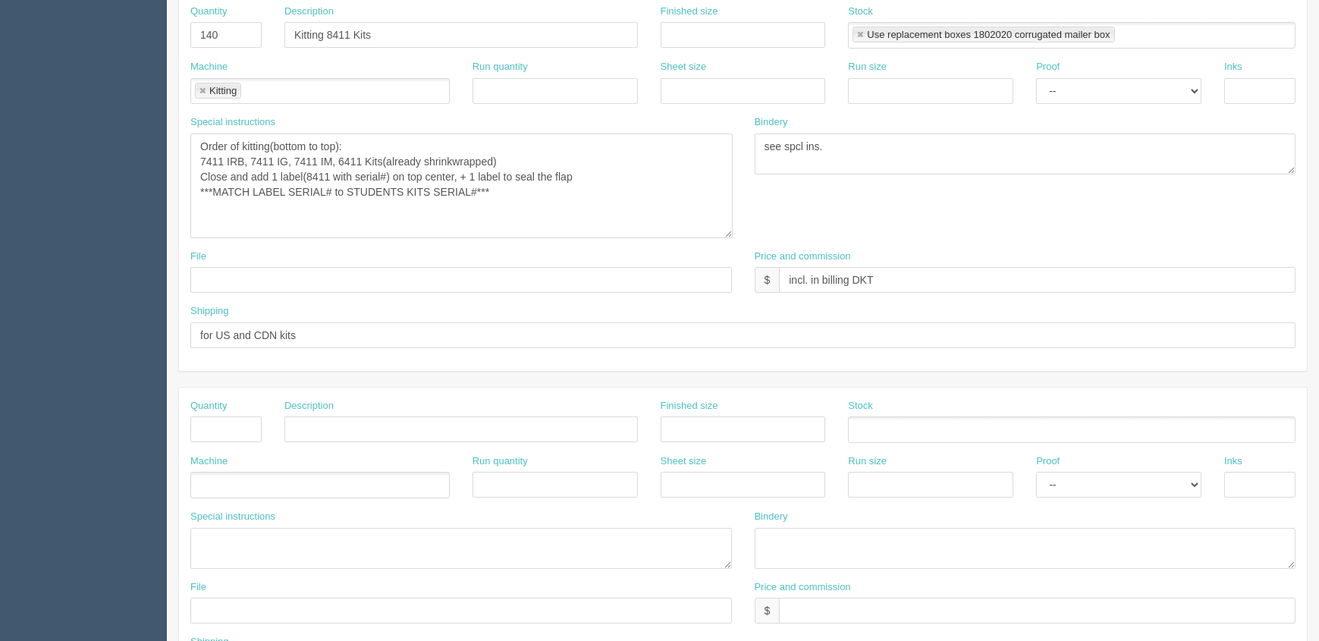
drag, startPoint x: 728, startPoint y: 186, endPoint x: 729, endPoint y: 236, distance: 50.1
click at [729, 235] on textarea "Order of kitting(bottom to top): 7411 IRB, 7411 IG, 7411 IM, 6411 Kits(already …" at bounding box center [461, 186] width 542 height 105
drag, startPoint x: 511, startPoint y: 157, endPoint x: 336, endPoint y: 159, distance: 175.3
click at [336, 159] on textarea "Order of kitting(bottom to top): 7411 IRB, 7411 IG, 7411 IM, 6411 Kits(already …" at bounding box center [461, 188] width 542 height 108
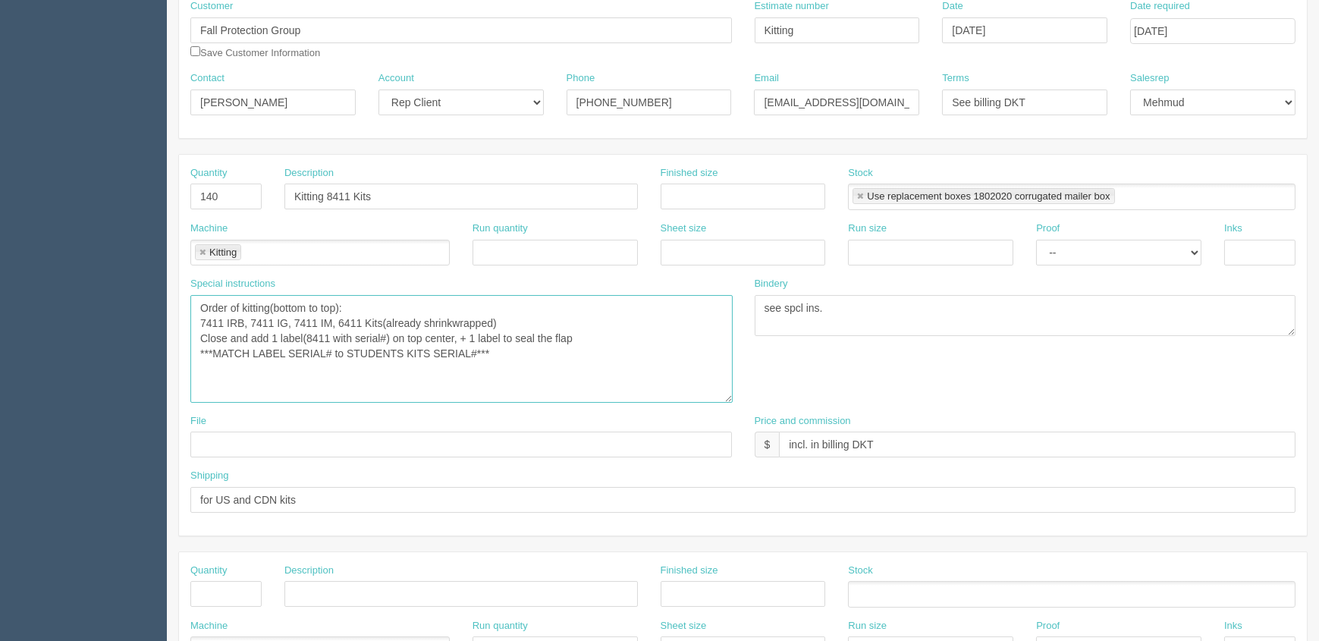
scroll to position [180, 0]
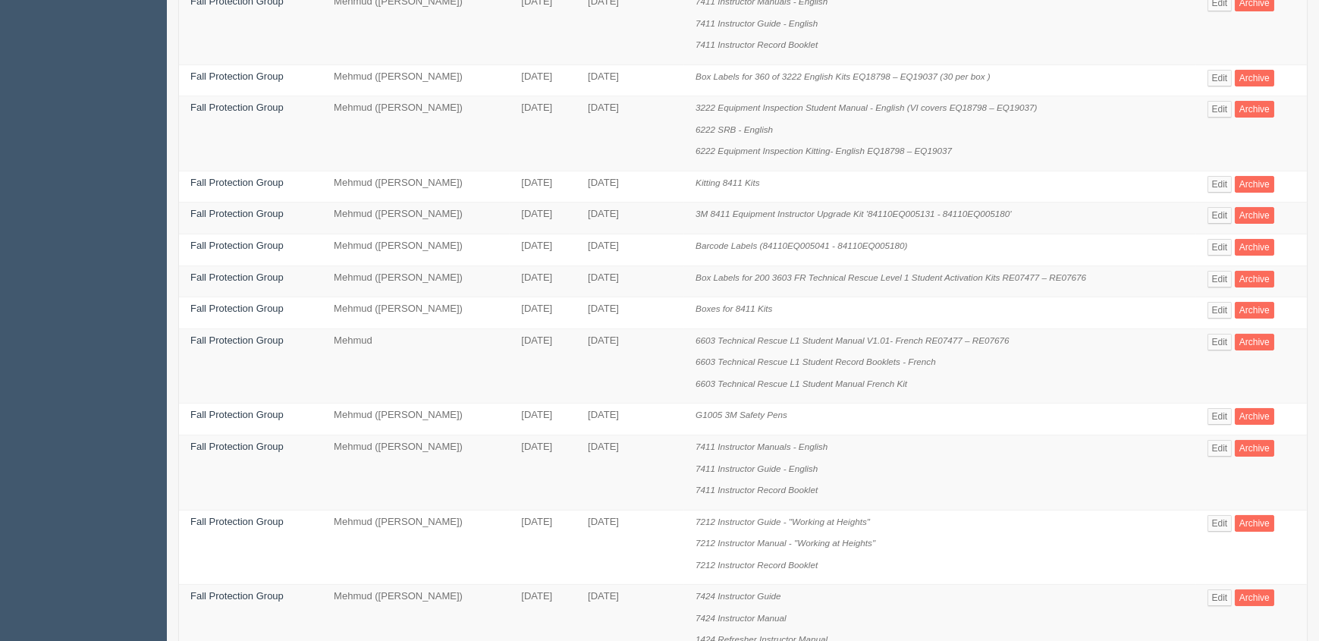
click at [898, 358] on icon "6603 Technical Rescue L1 Student Record Booklets - French" at bounding box center [816, 362] width 241 height 10
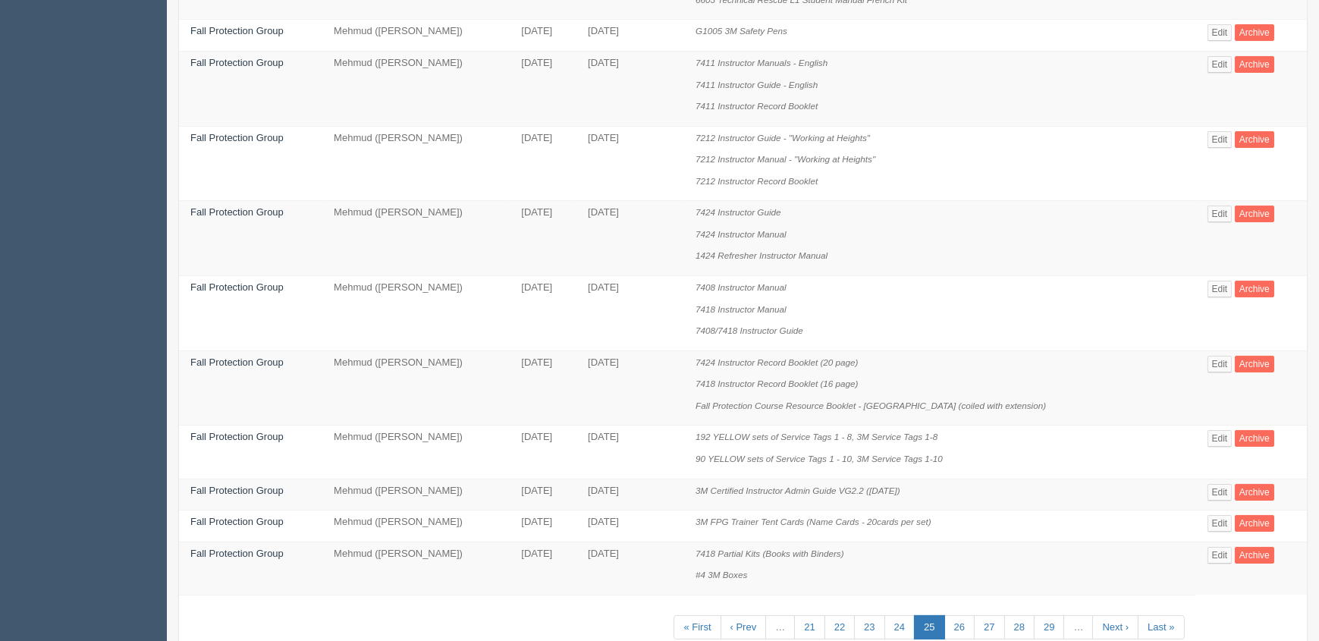
scroll to position [844, 0]
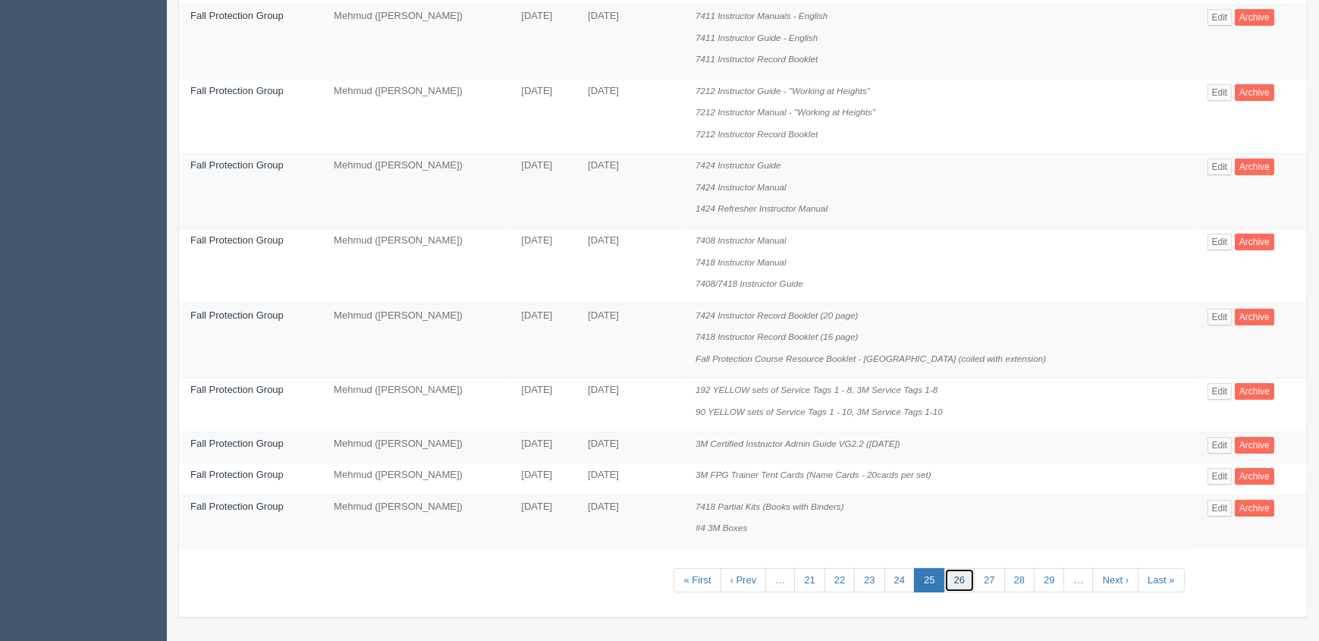
click at [956, 579] on link "26" at bounding box center [960, 580] width 30 height 25
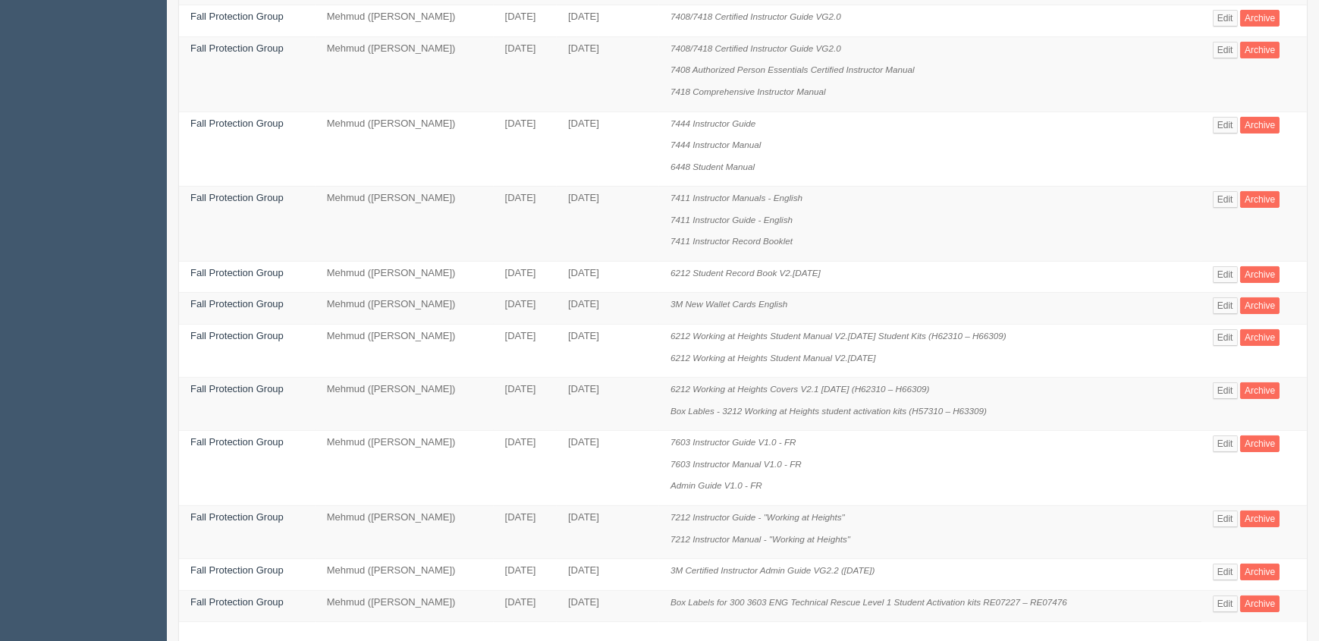
scroll to position [823, 0]
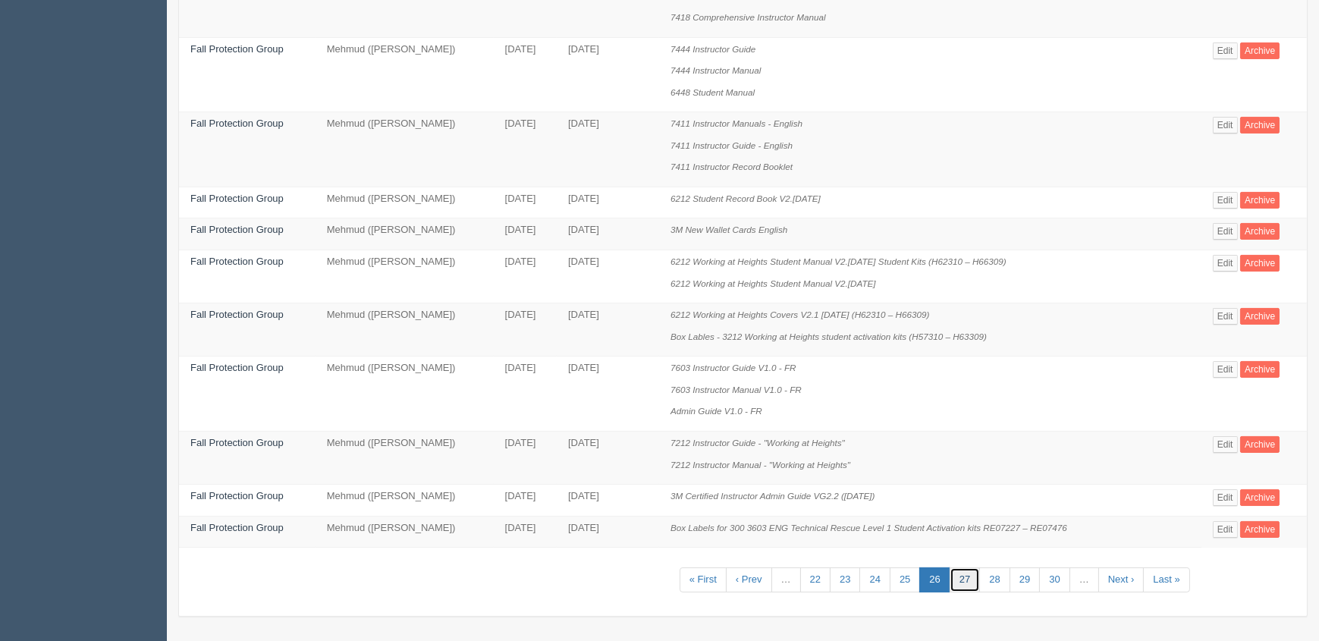
click at [970, 578] on link "27" at bounding box center [965, 580] width 30 height 25
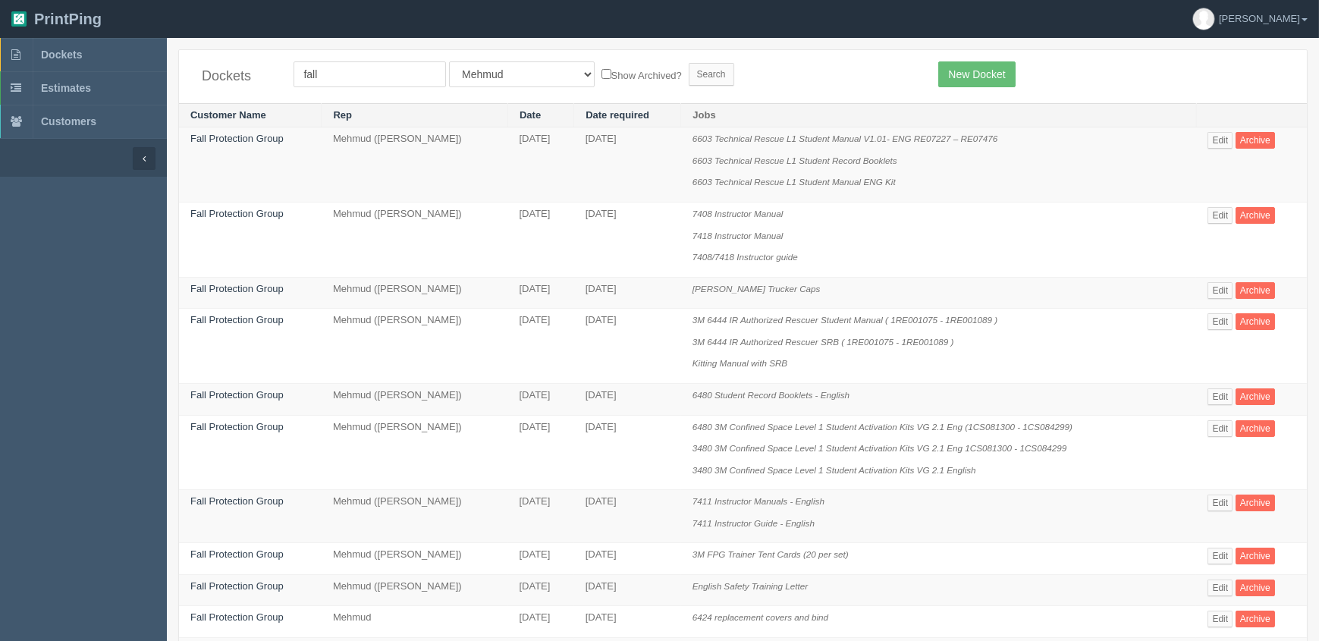
scroll to position [715, 0]
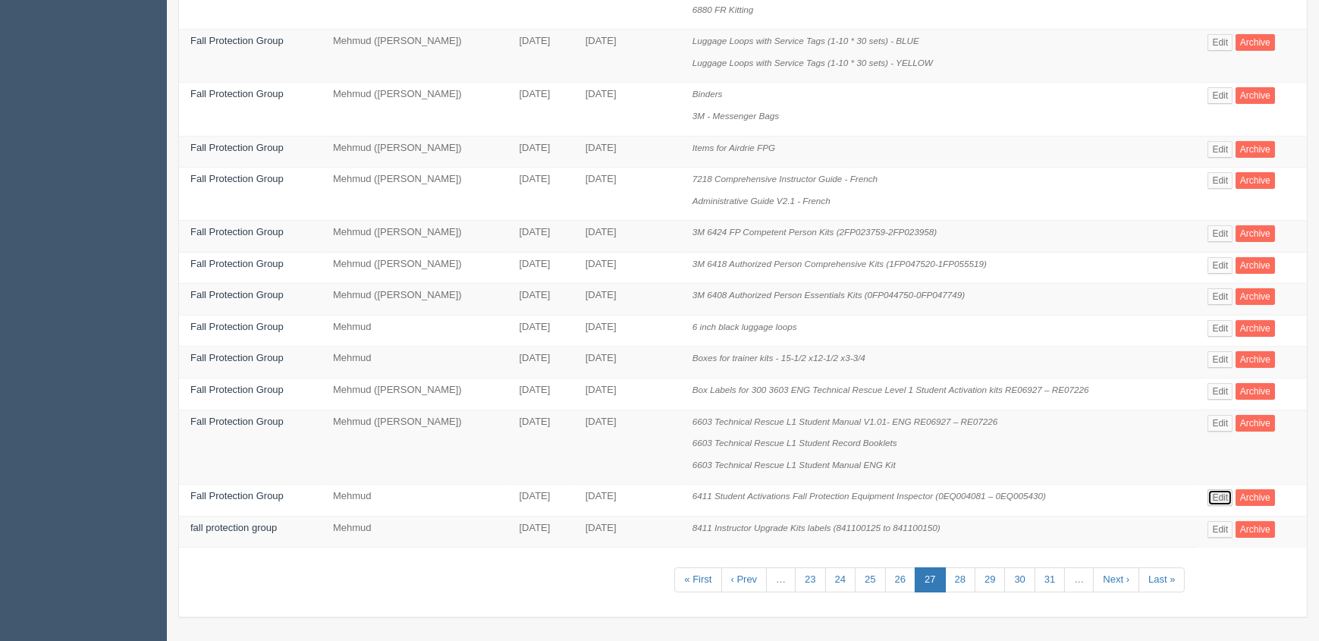
click at [1225, 492] on link "Edit" at bounding box center [1220, 497] width 25 height 17
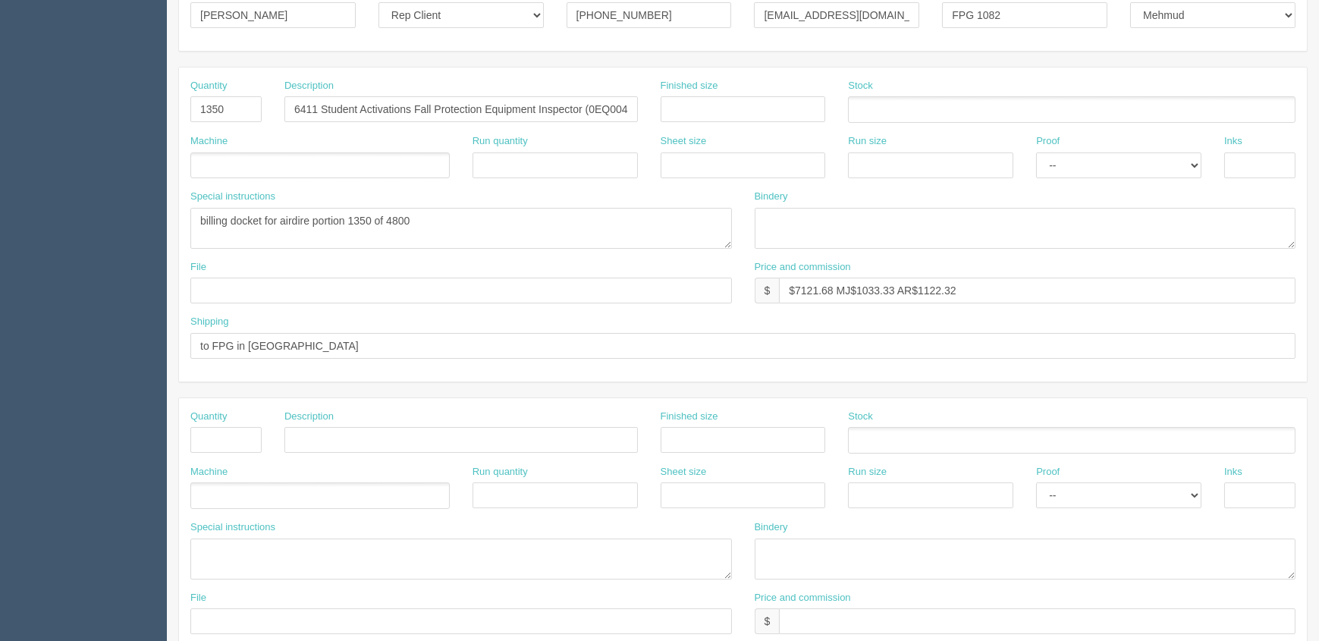
scroll to position [275, 0]
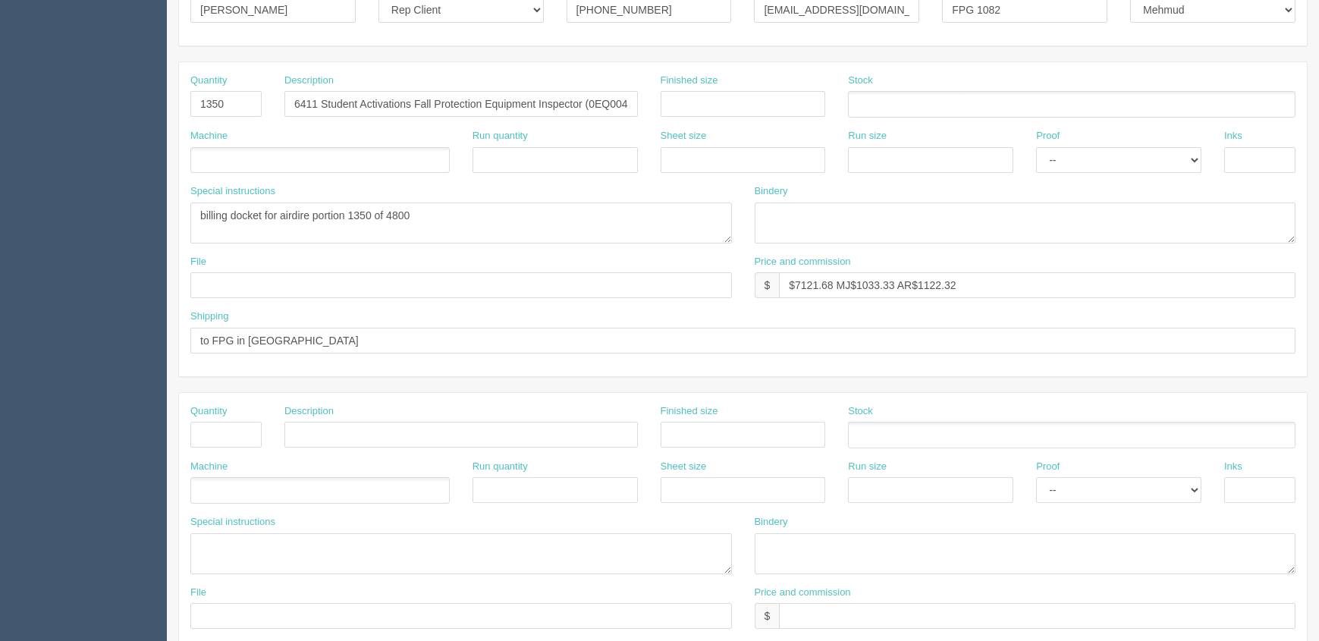
scroll to position [715, 0]
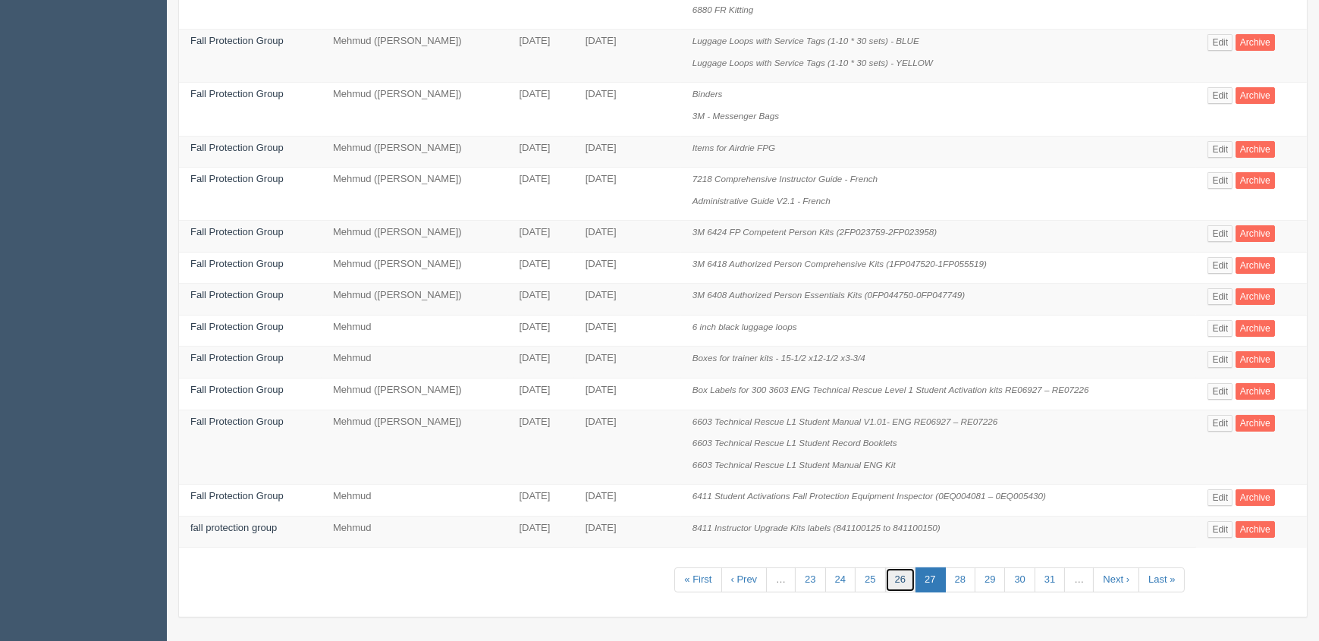
click at [904, 579] on link "26" at bounding box center [900, 580] width 30 height 25
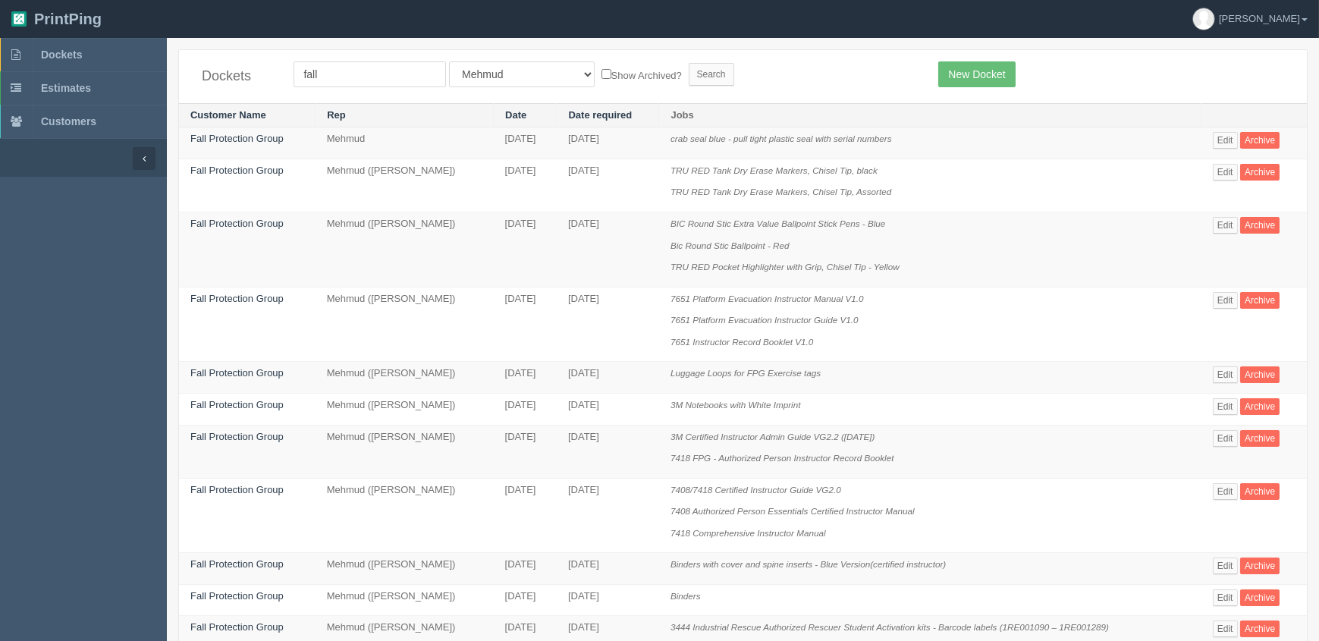
click at [707, 83] on form "fall All Users Ali Ali Test 1 Aly Amy Ankit Arif Brandon Dan France Greg Jim Ma…" at bounding box center [605, 74] width 622 height 26
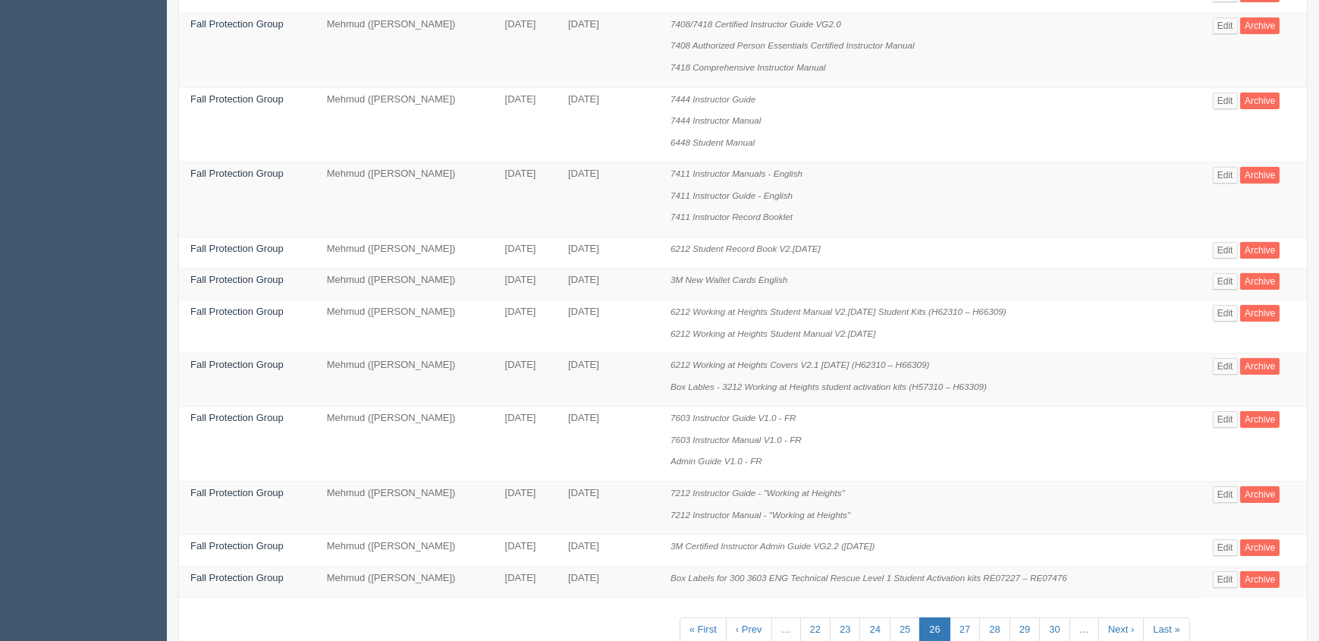
scroll to position [823, 0]
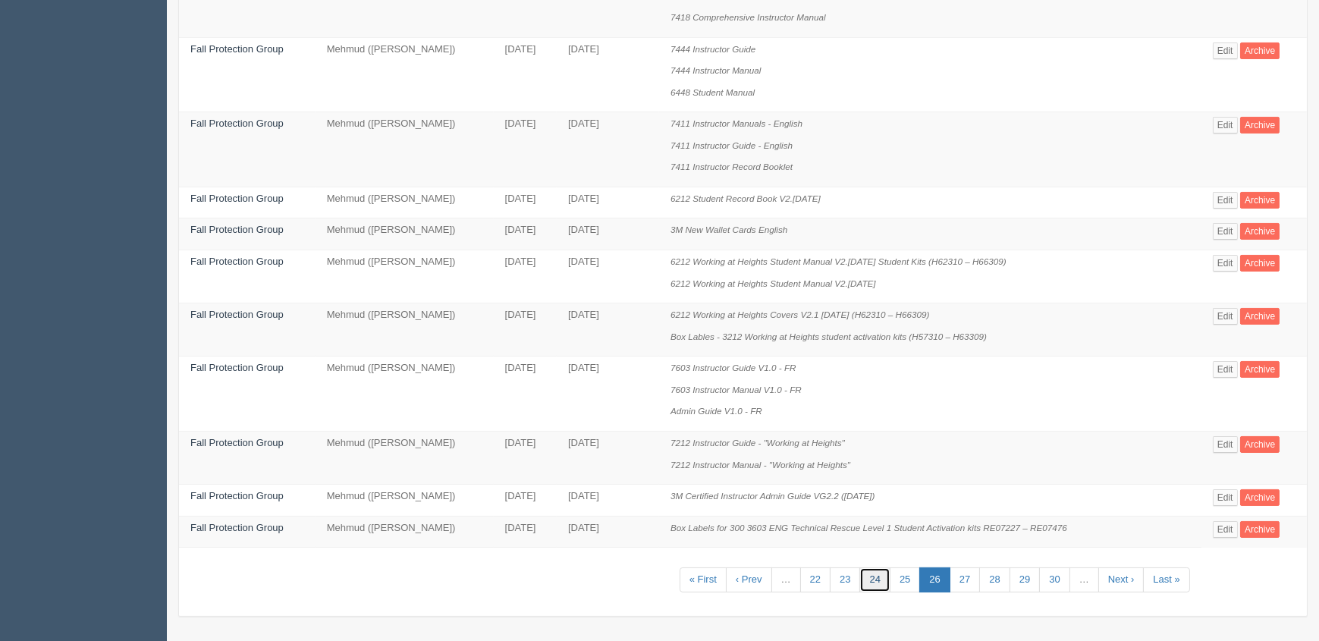
click at [887, 578] on link "24" at bounding box center [875, 580] width 30 height 25
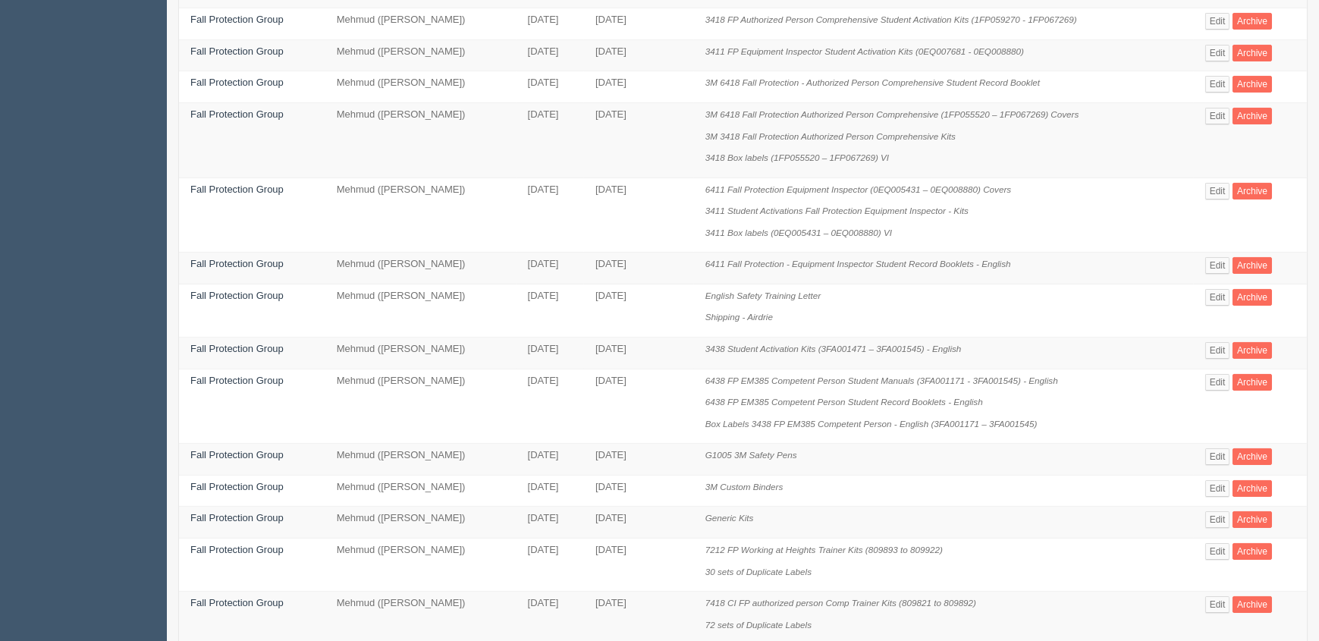
scroll to position [823, 0]
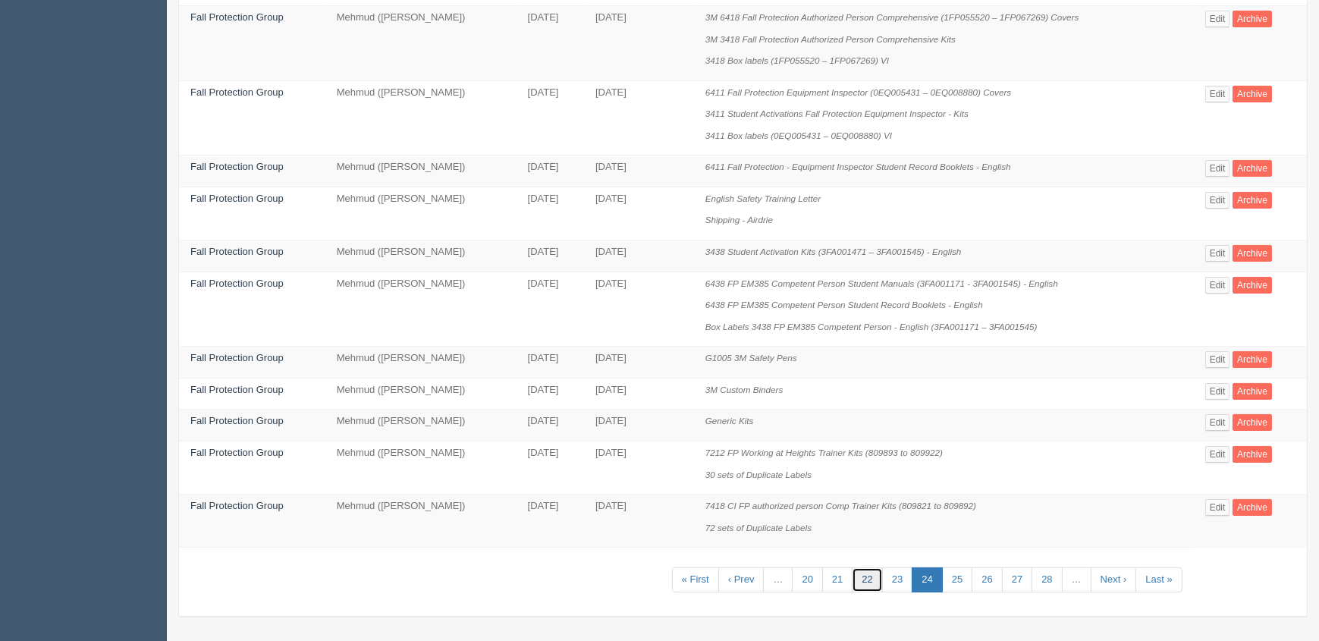
click at [869, 577] on link "22" at bounding box center [867, 580] width 30 height 25
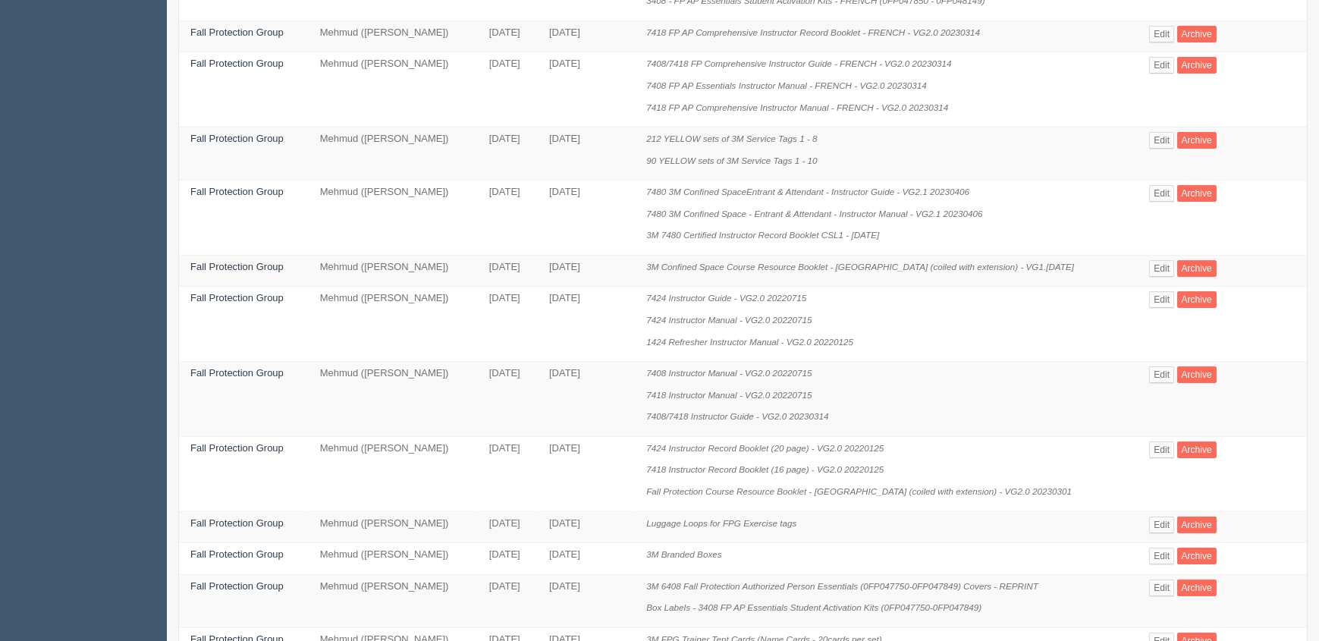
scroll to position [932, 0]
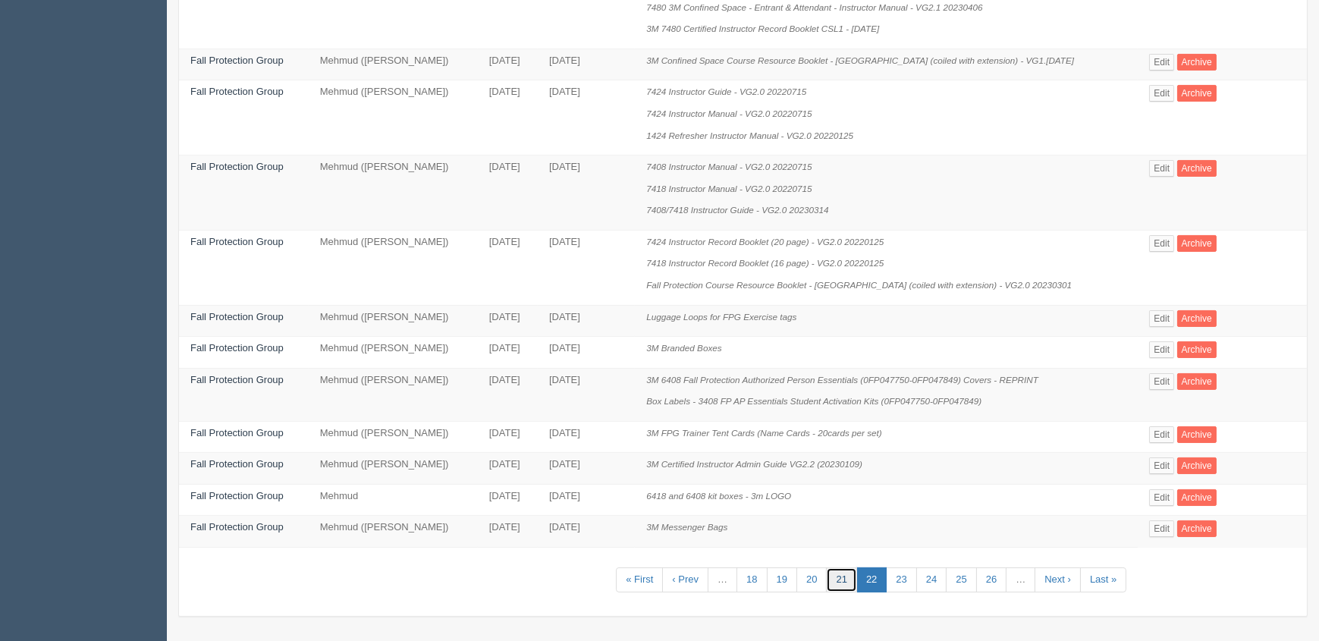
click at [826, 575] on link "21" at bounding box center [841, 580] width 30 height 25
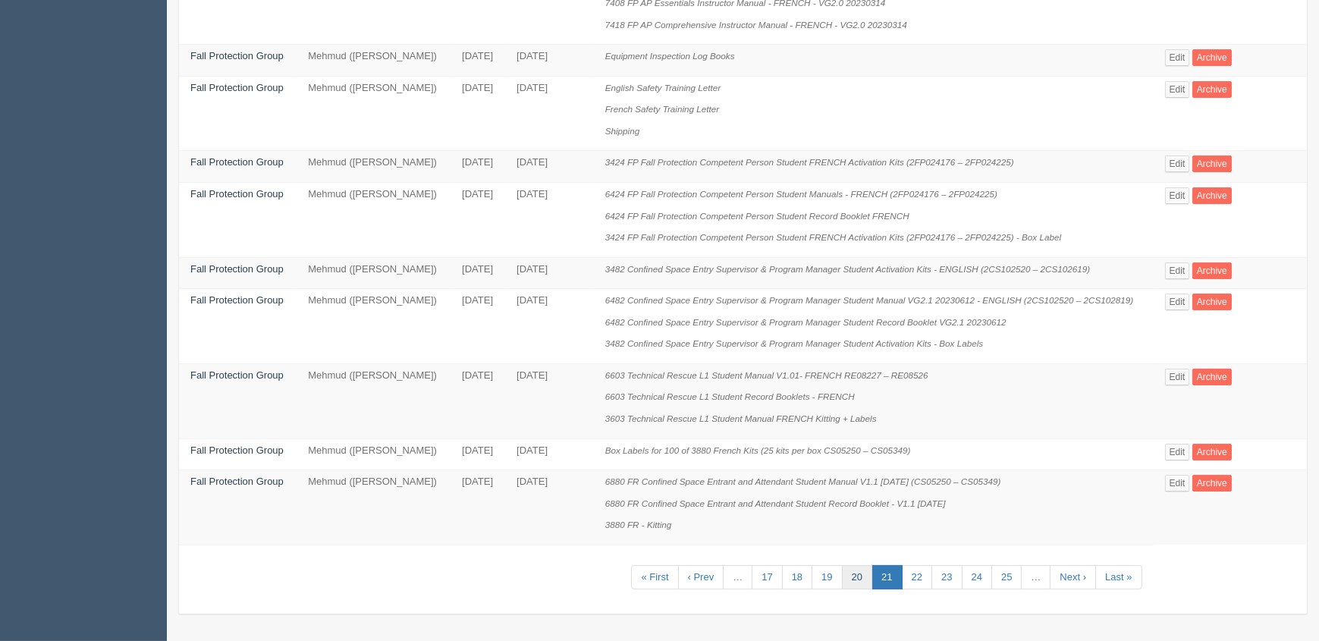
scroll to position [822, 0]
click at [859, 577] on link "20" at bounding box center [857, 577] width 30 height 25
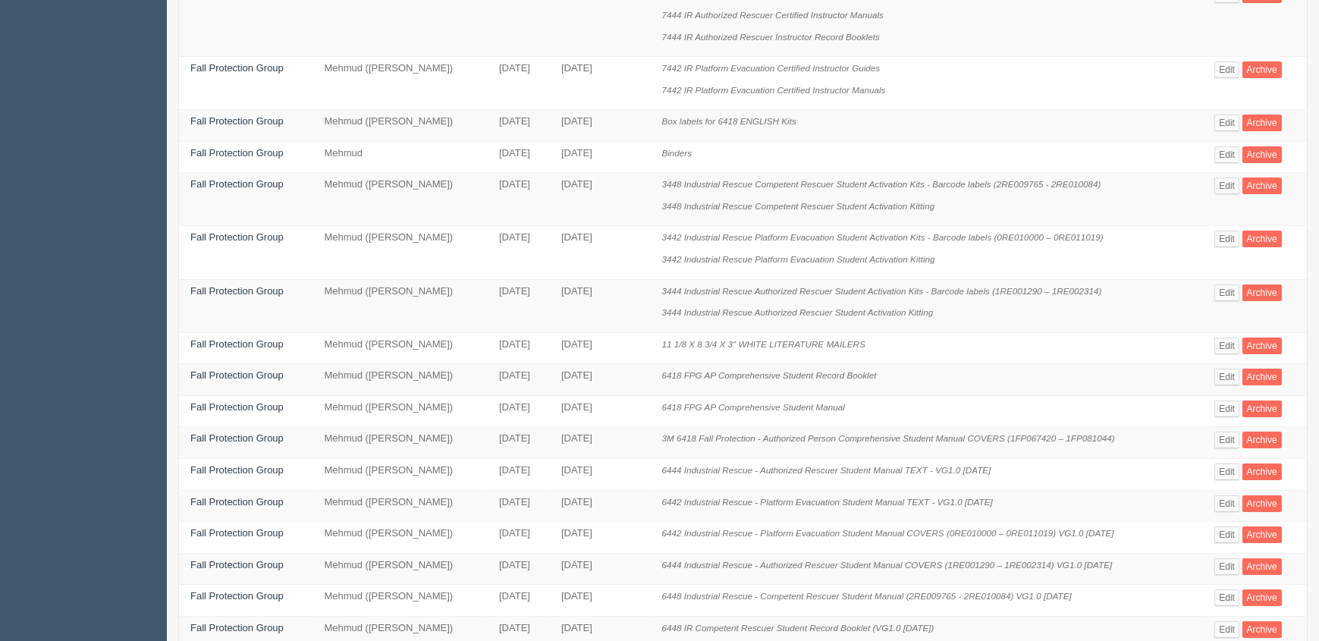
scroll to position [563, 0]
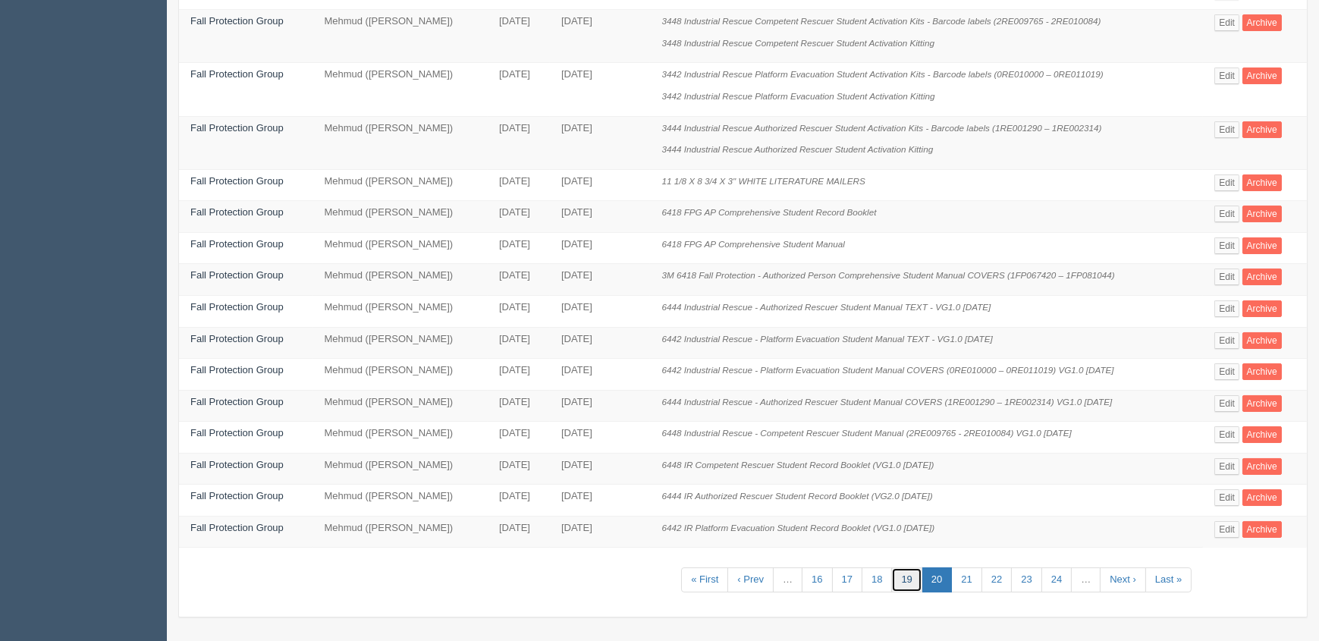
click at [910, 577] on link "19" at bounding box center [906, 580] width 30 height 25
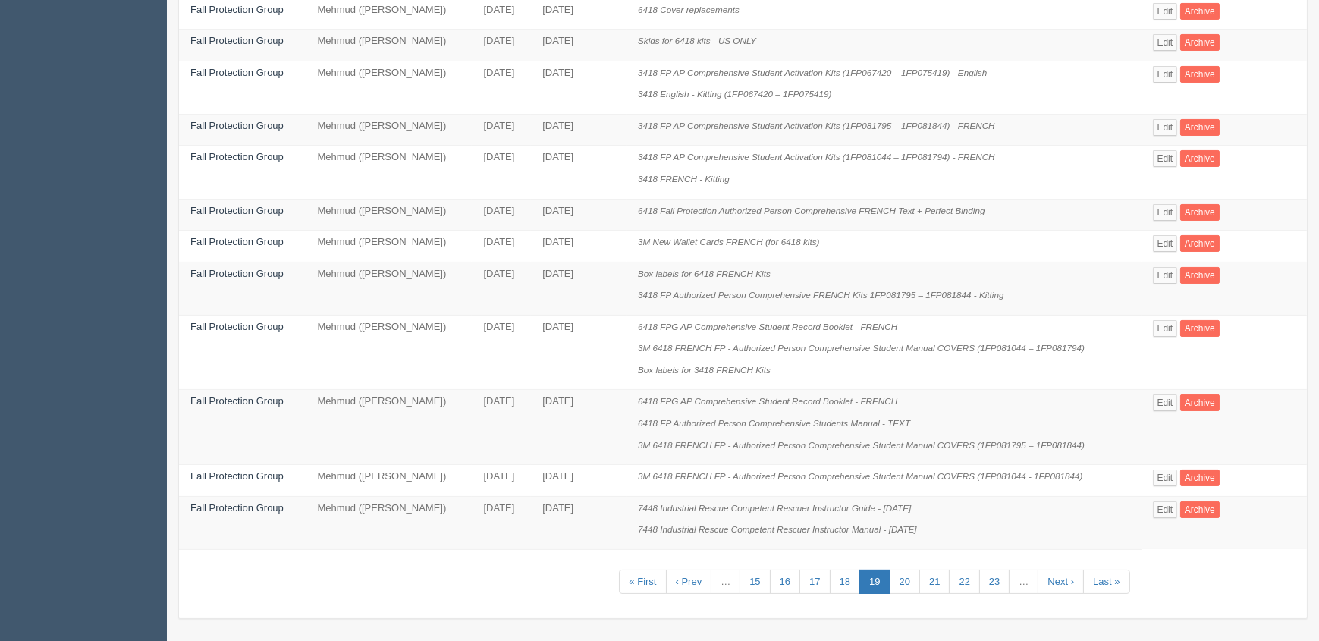
scroll to position [693, 0]
click at [850, 578] on link "18" at bounding box center [845, 580] width 30 height 25
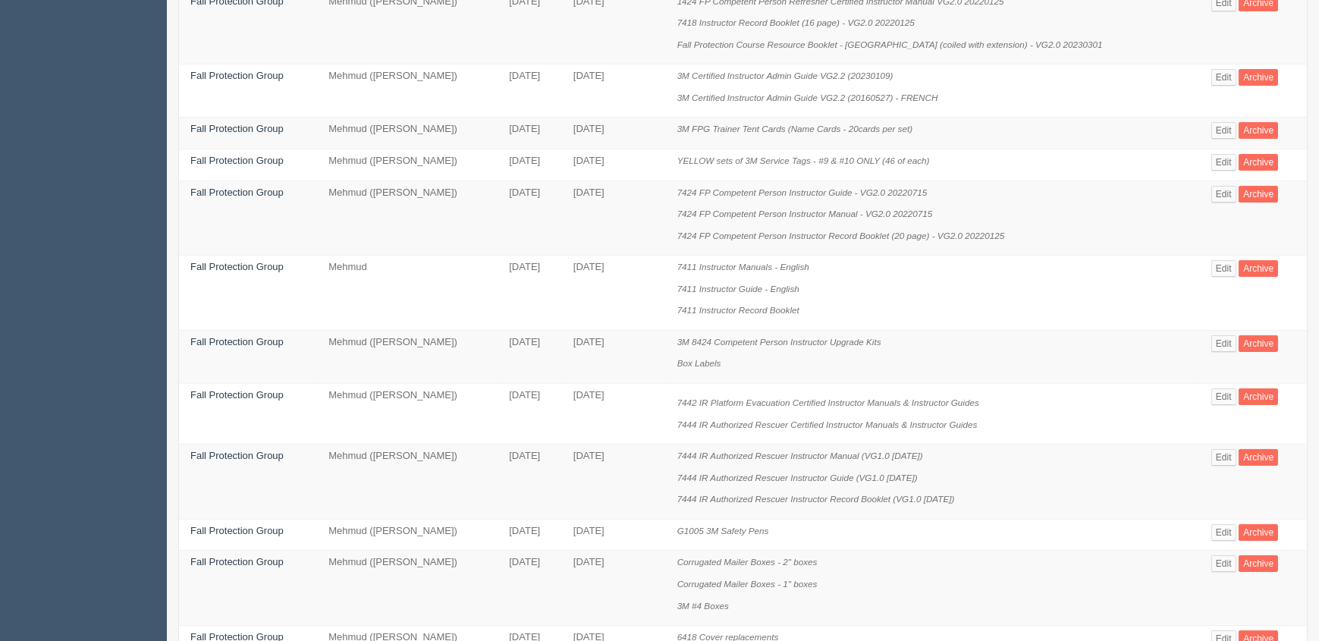
scroll to position [137, 0]
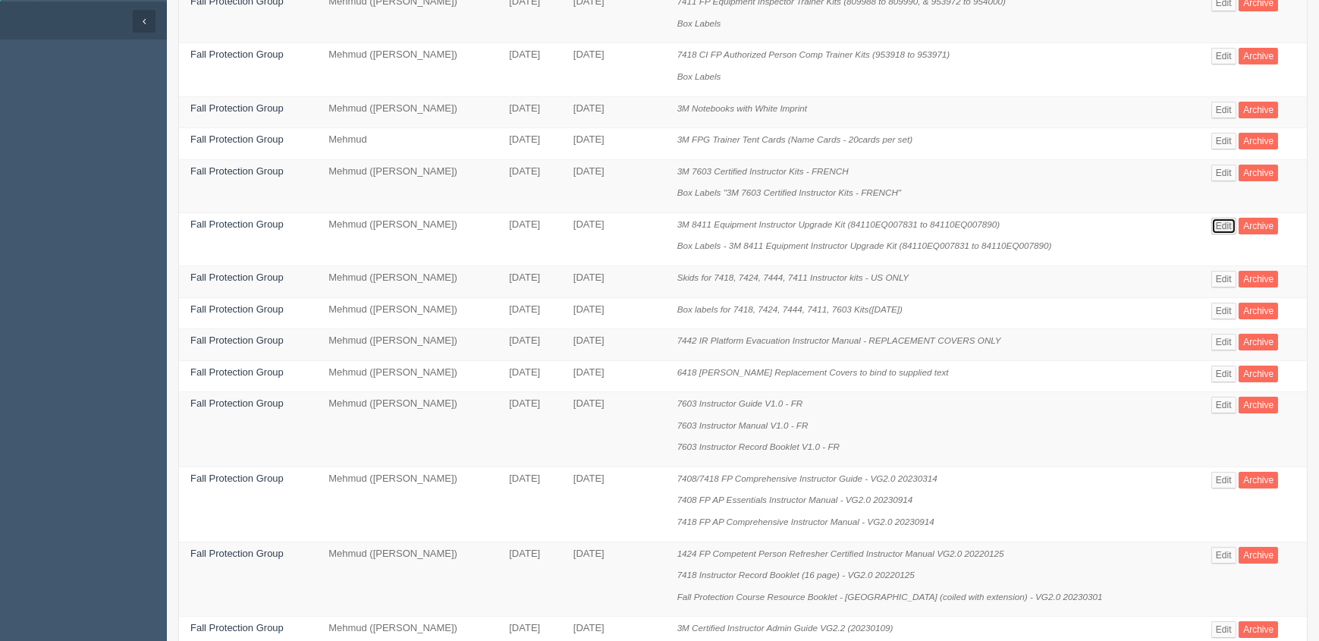
click at [1227, 226] on link "Edit" at bounding box center [1224, 226] width 25 height 17
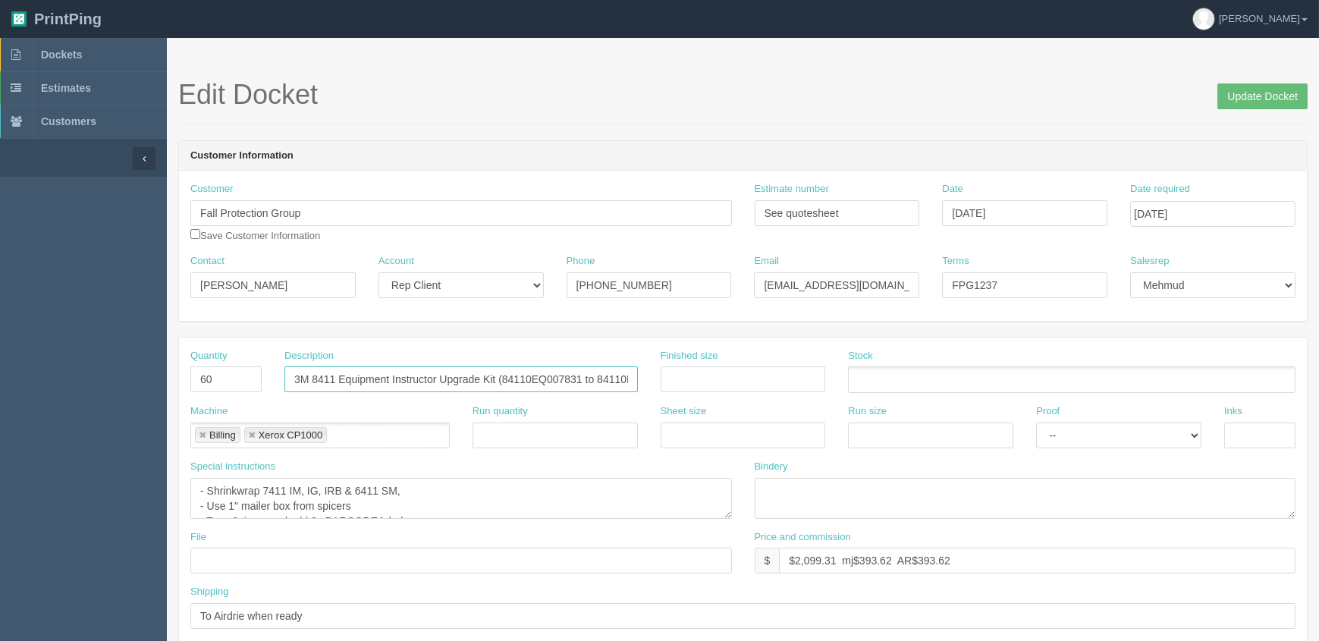
drag, startPoint x: 514, startPoint y: 377, endPoint x: 782, endPoint y: 432, distance: 274.1
click at [517, 376] on input "3M 8411 Equipment Instructor Upgrade Kit (84110EQ007831 to 84110EQ007890)" at bounding box center [462, 379] width 354 height 26
click at [63, 57] on span "Dockets" at bounding box center [61, 55] width 41 height 12
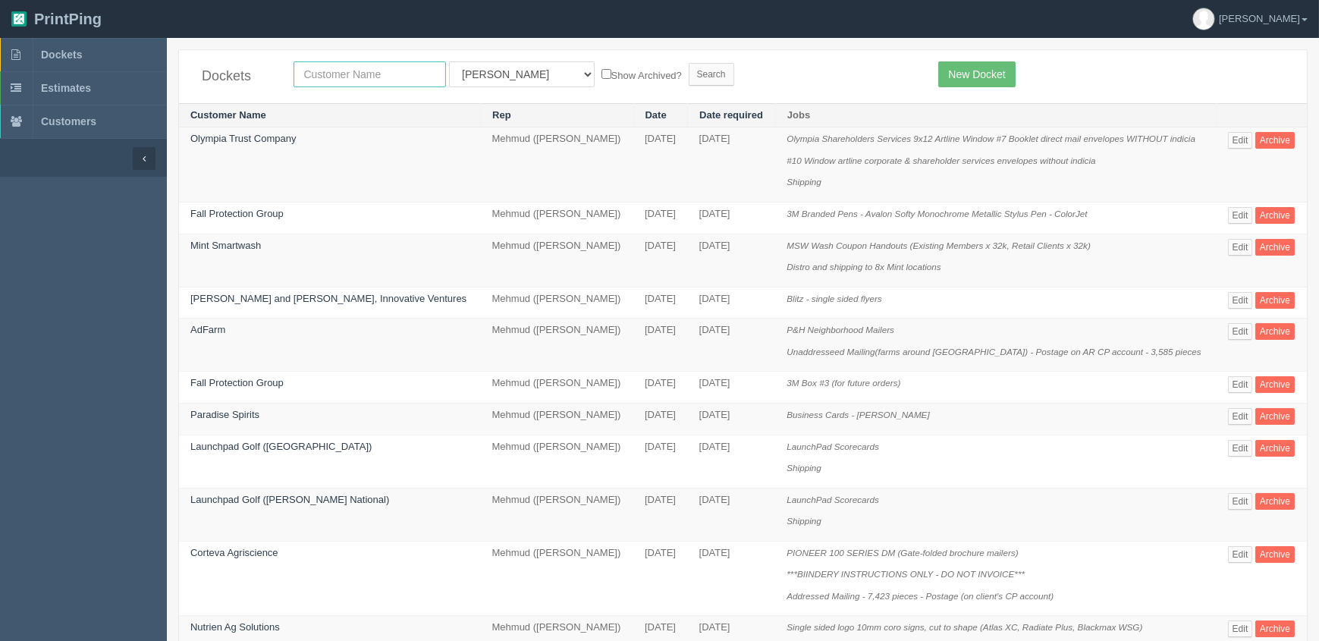
click at [328, 72] on input "text" at bounding box center [370, 74] width 152 height 26
type input "energy"
click at [689, 63] on input "Search" at bounding box center [712, 74] width 46 height 23
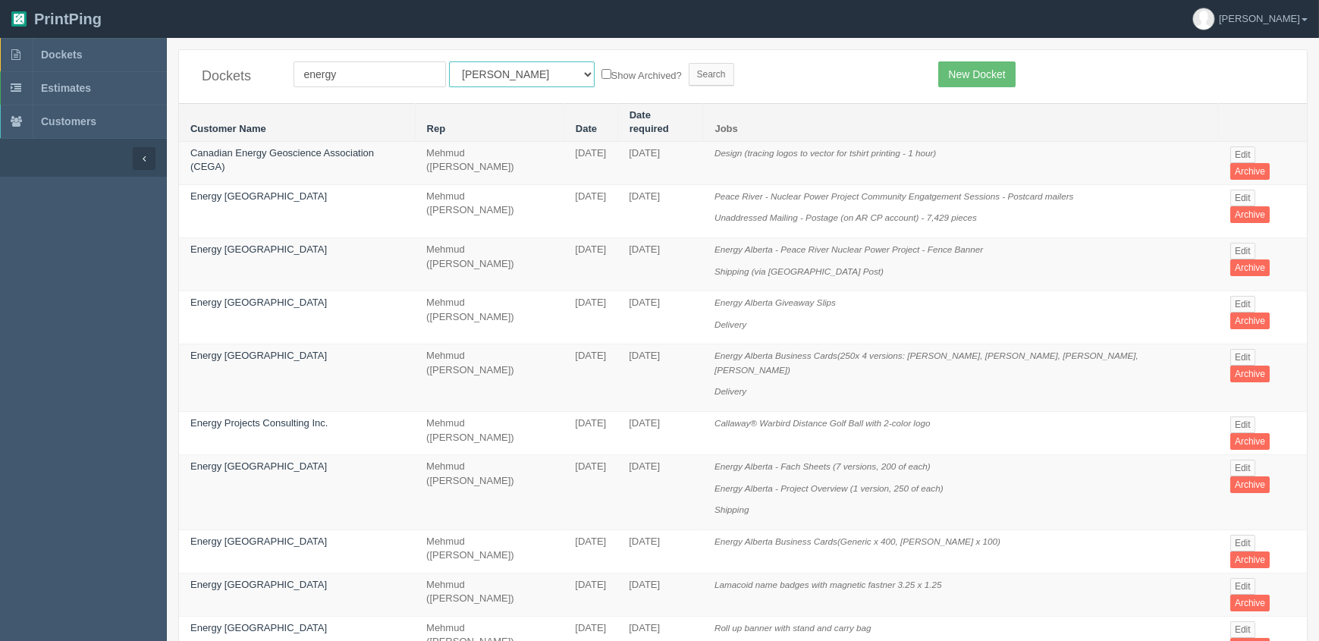
click at [492, 80] on select "All Users [PERSON_NAME] Test 1 [PERSON_NAME] [PERSON_NAME] [PERSON_NAME] France…" at bounding box center [522, 74] width 146 height 26
select select "8"
click at [449, 61] on select "All Users [PERSON_NAME] Test 1 [PERSON_NAME] [PERSON_NAME] [PERSON_NAME] France…" at bounding box center [522, 74] width 146 height 26
click at [689, 71] on input "Search" at bounding box center [712, 74] width 46 height 23
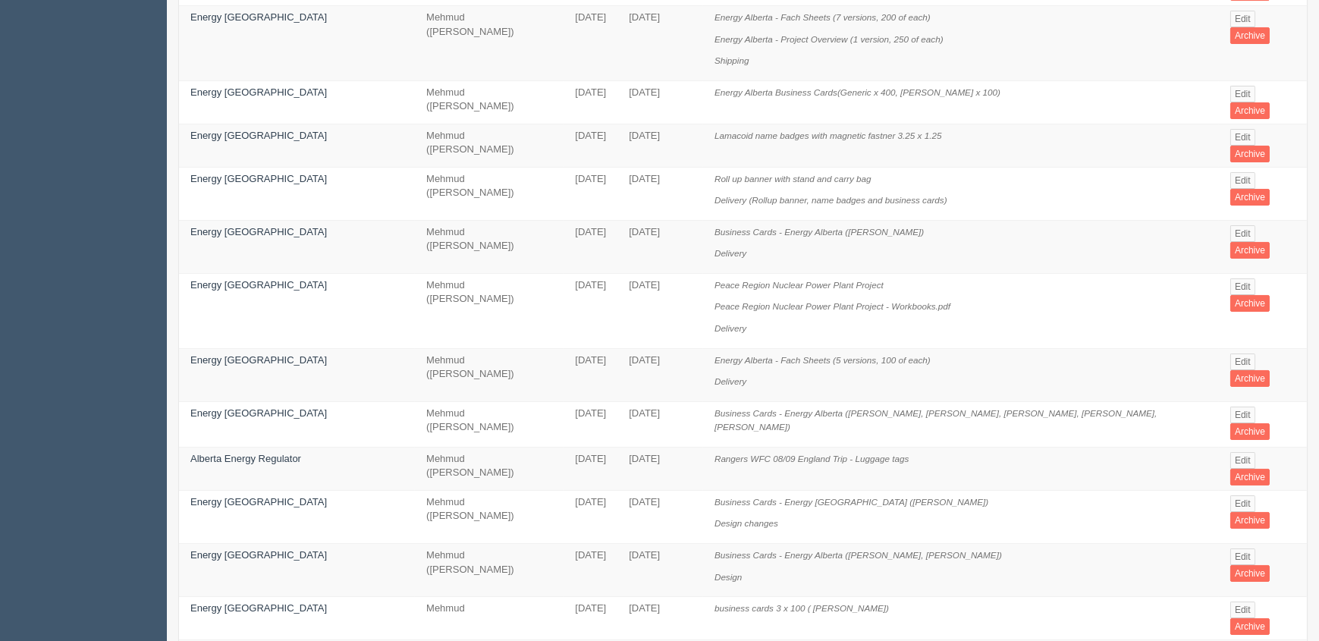
scroll to position [206, 0]
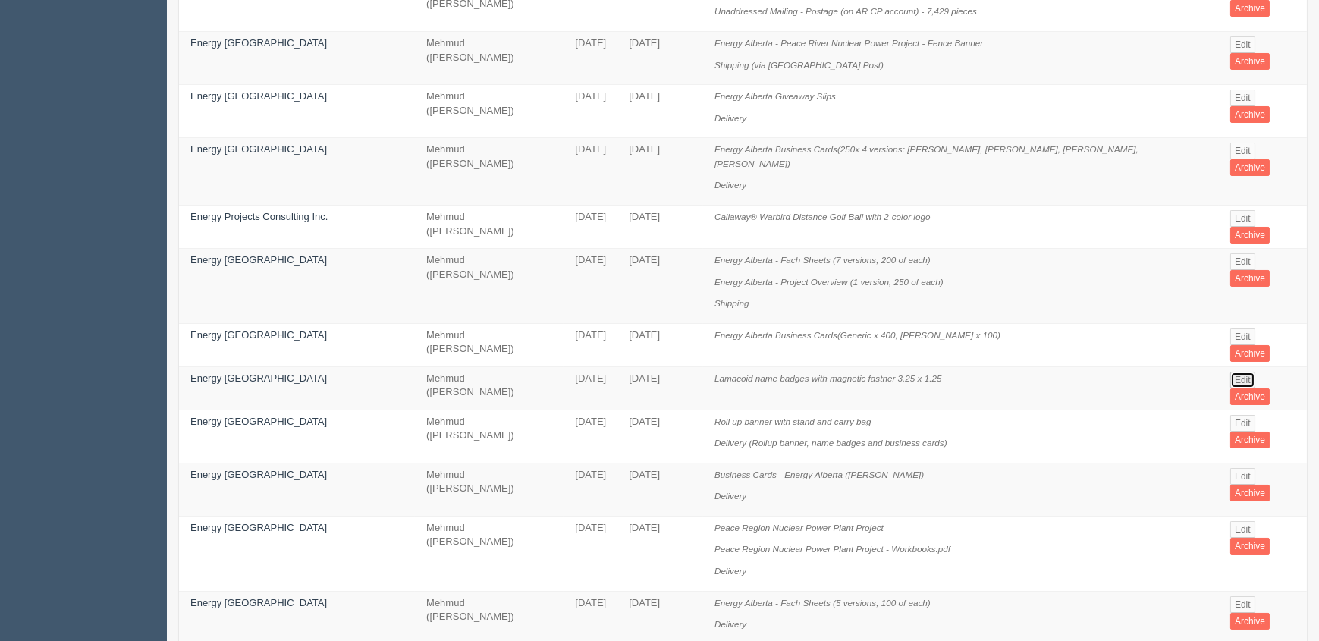
click at [1231, 372] on link "Edit" at bounding box center [1243, 380] width 25 height 17
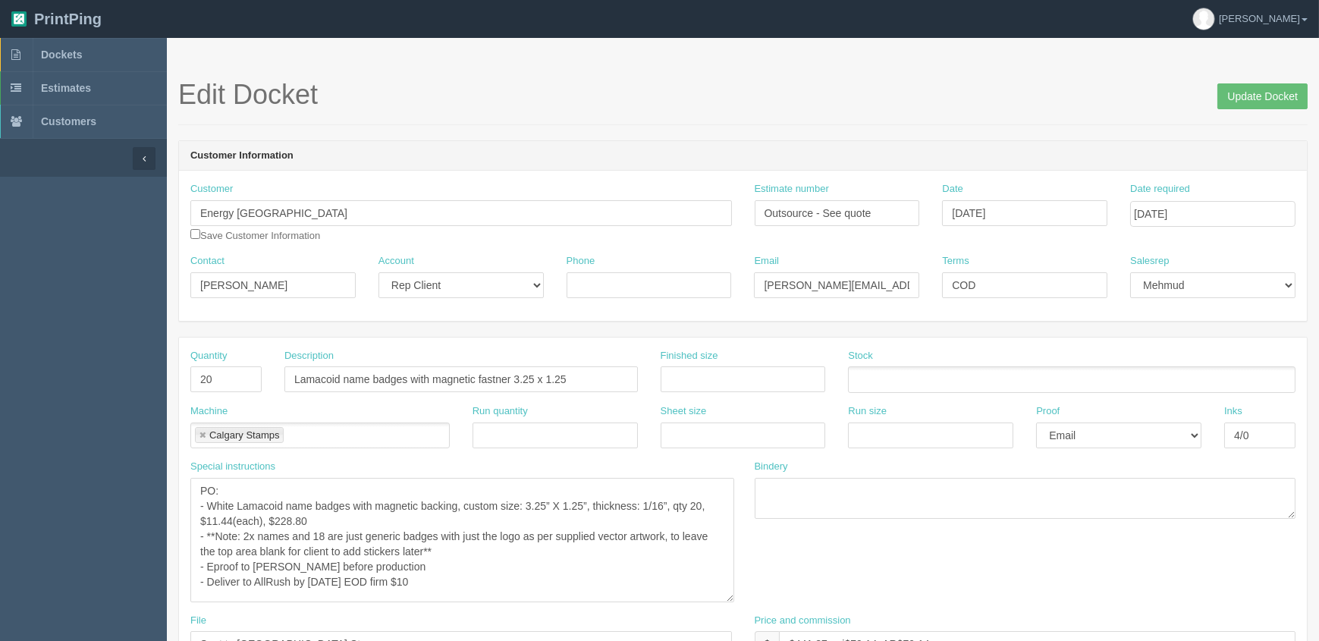
drag, startPoint x: 728, startPoint y: 513, endPoint x: 730, endPoint y: 597, distance: 84.2
click at [730, 597] on textarea "PO: - White Lamacoid name badges with magnetic backing, custom size: 3.25” X 1.…" at bounding box center [462, 540] width 544 height 124
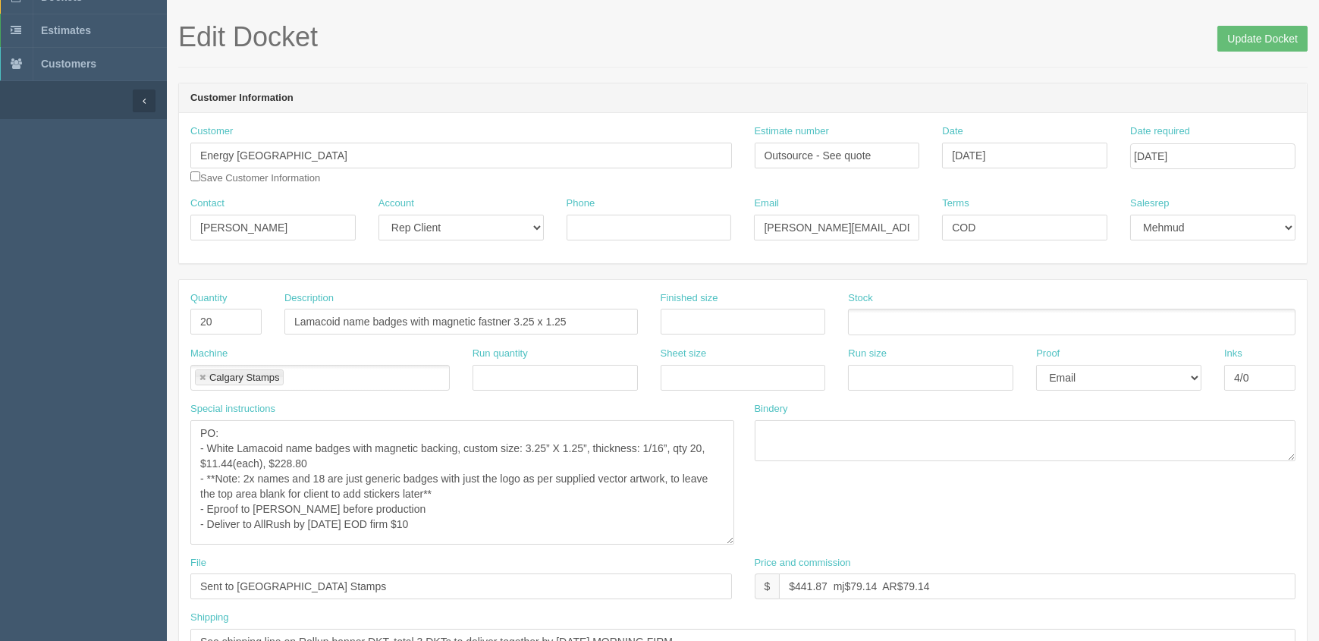
scroll to position [137, 0]
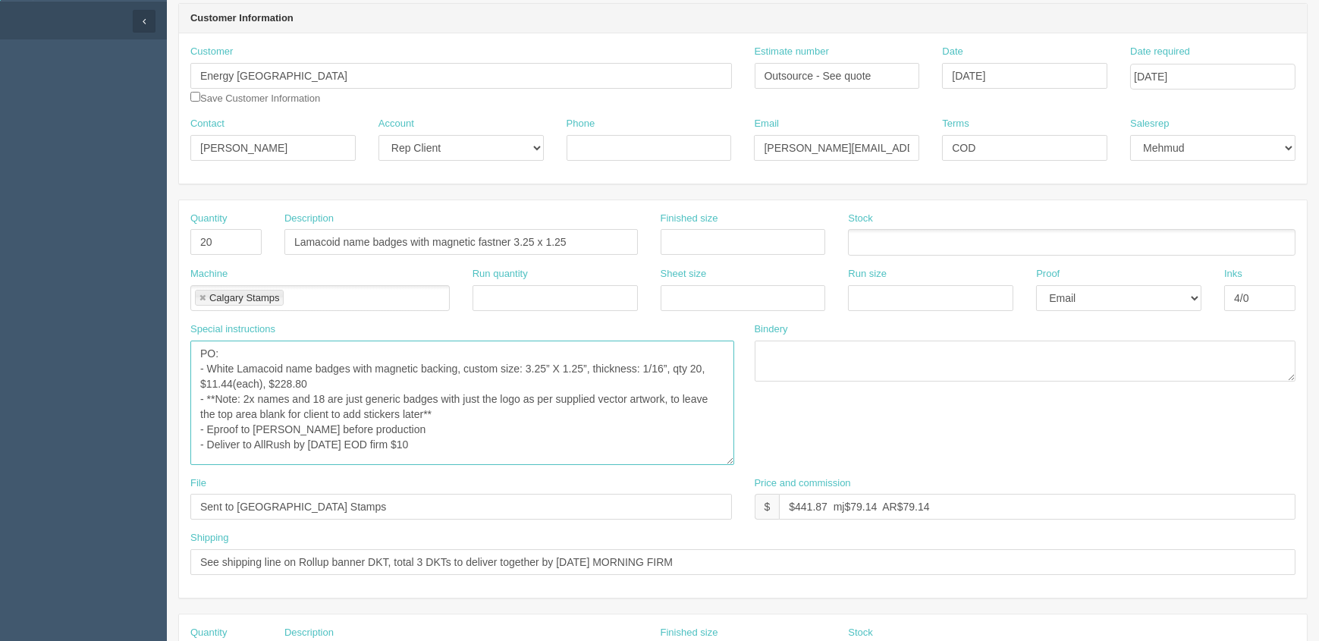
click at [523, 430] on textarea "PO: - White Lamacoid name badges with magnetic backing, custom size: 3.25” X 1.…" at bounding box center [462, 403] width 544 height 124
